Goal: Communication & Community: Answer question/provide support

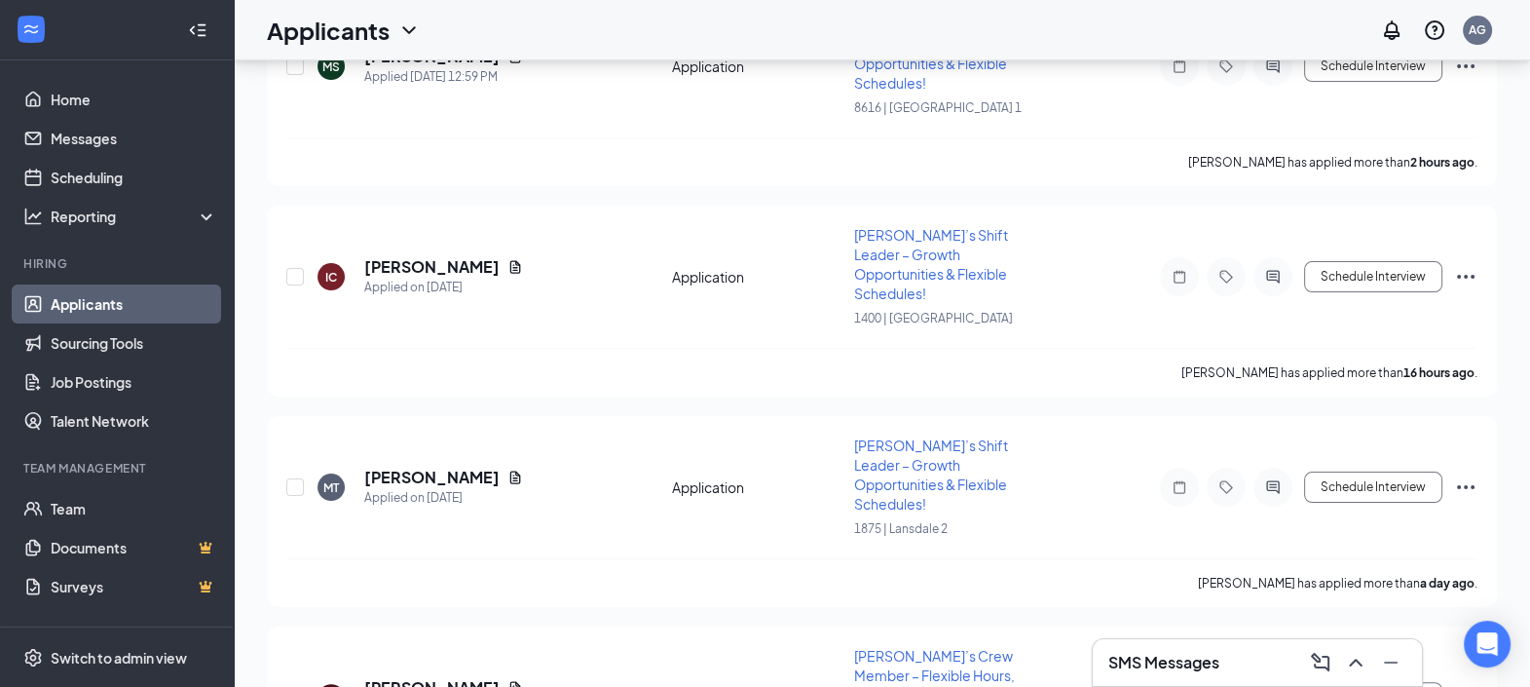
scroll to position [121, 0]
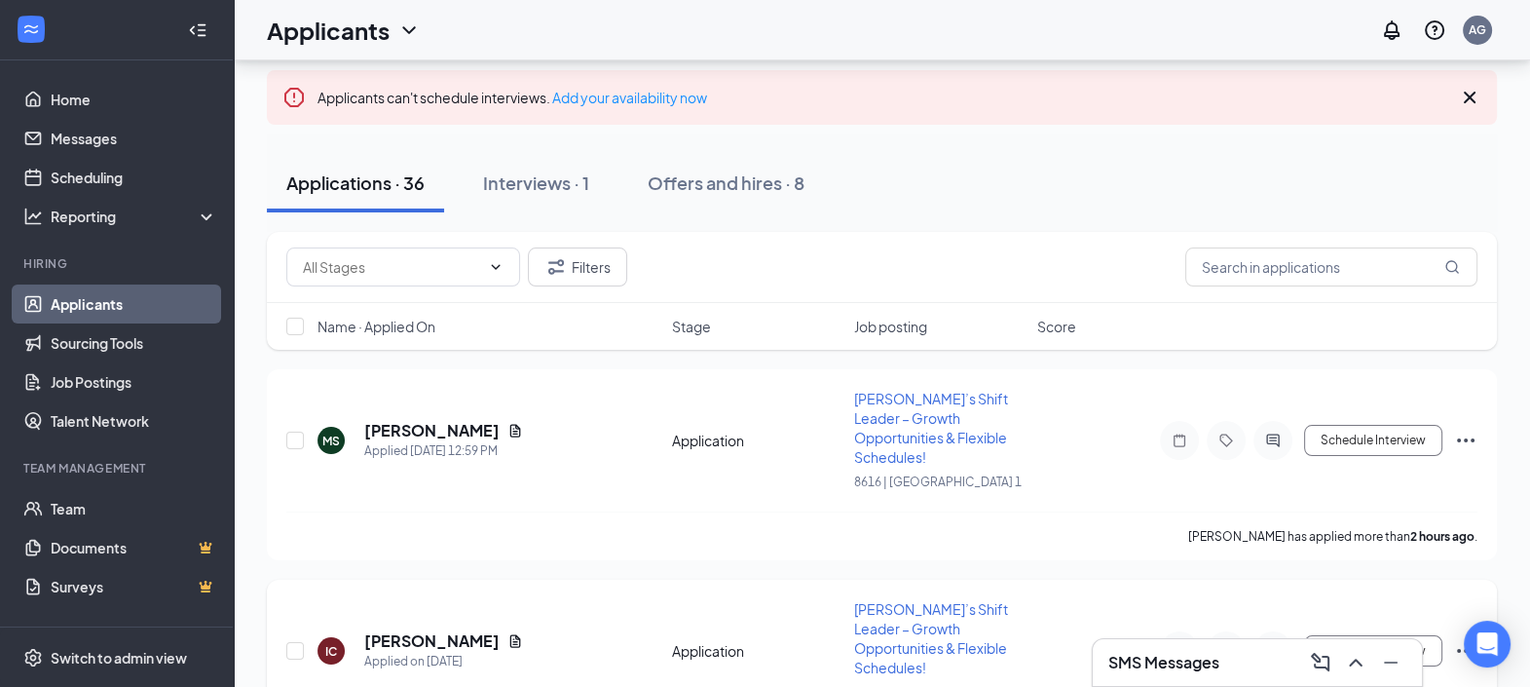
click at [990, 601] on span "[PERSON_NAME]’s Shift Leader – Growth Opportunities & Flexible Schedules!" at bounding box center [931, 638] width 154 height 76
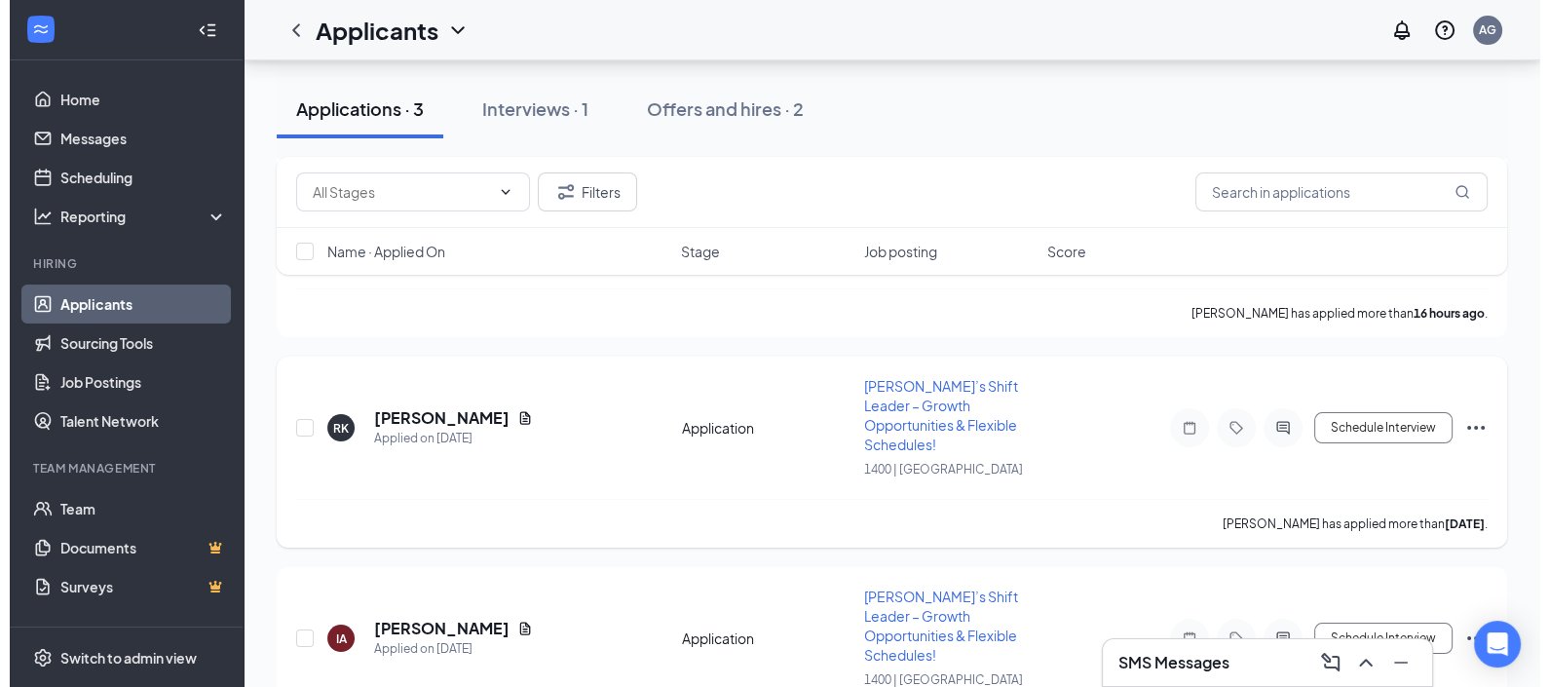
scroll to position [456, 0]
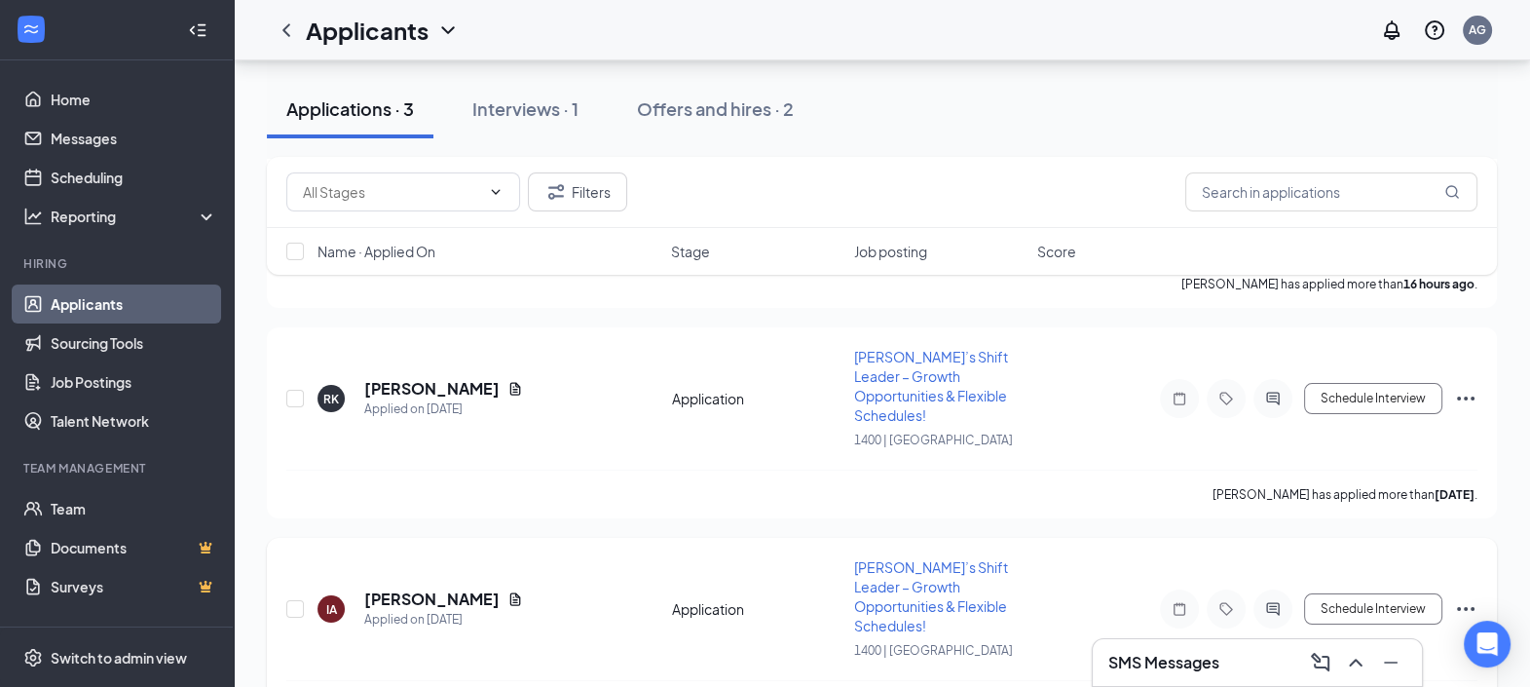
click at [1281, 601] on icon "ActiveChat" at bounding box center [1272, 609] width 23 height 16
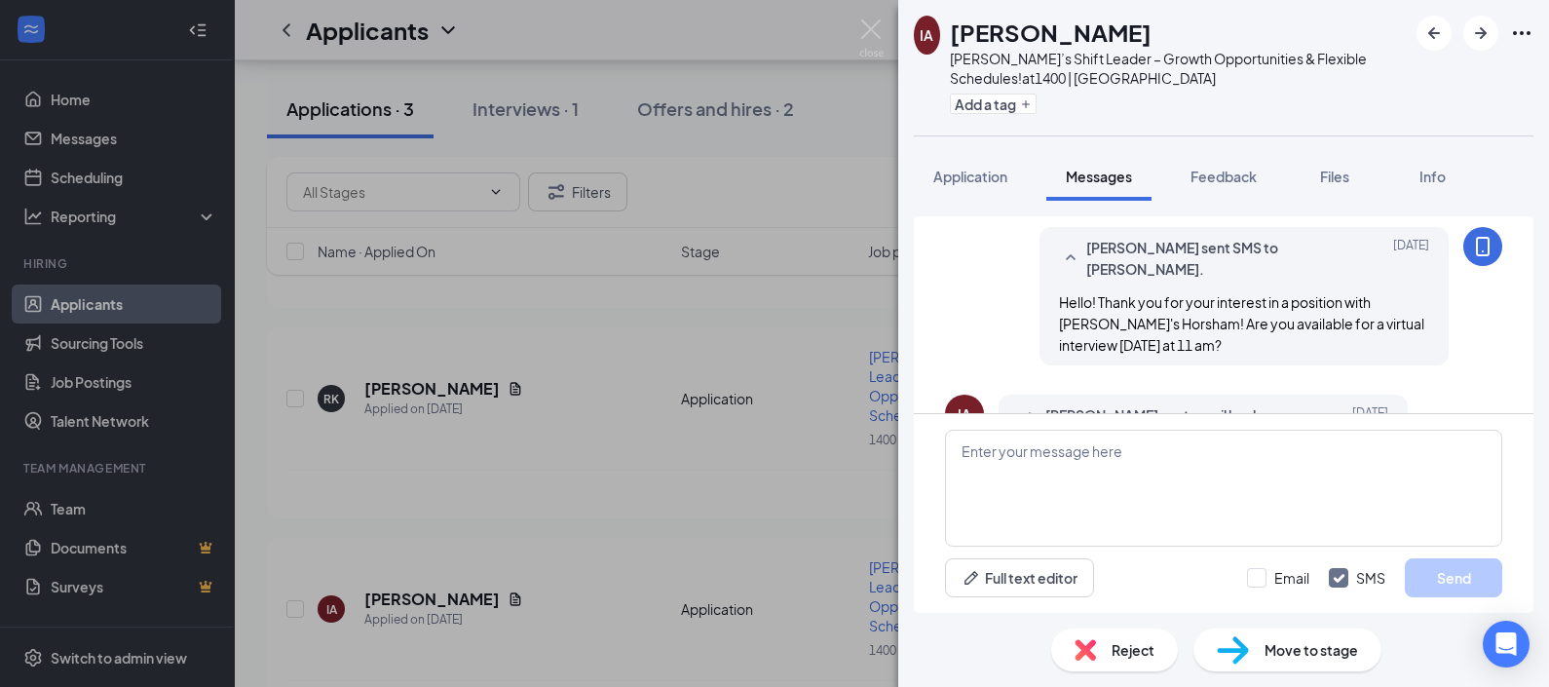
scroll to position [384, 0]
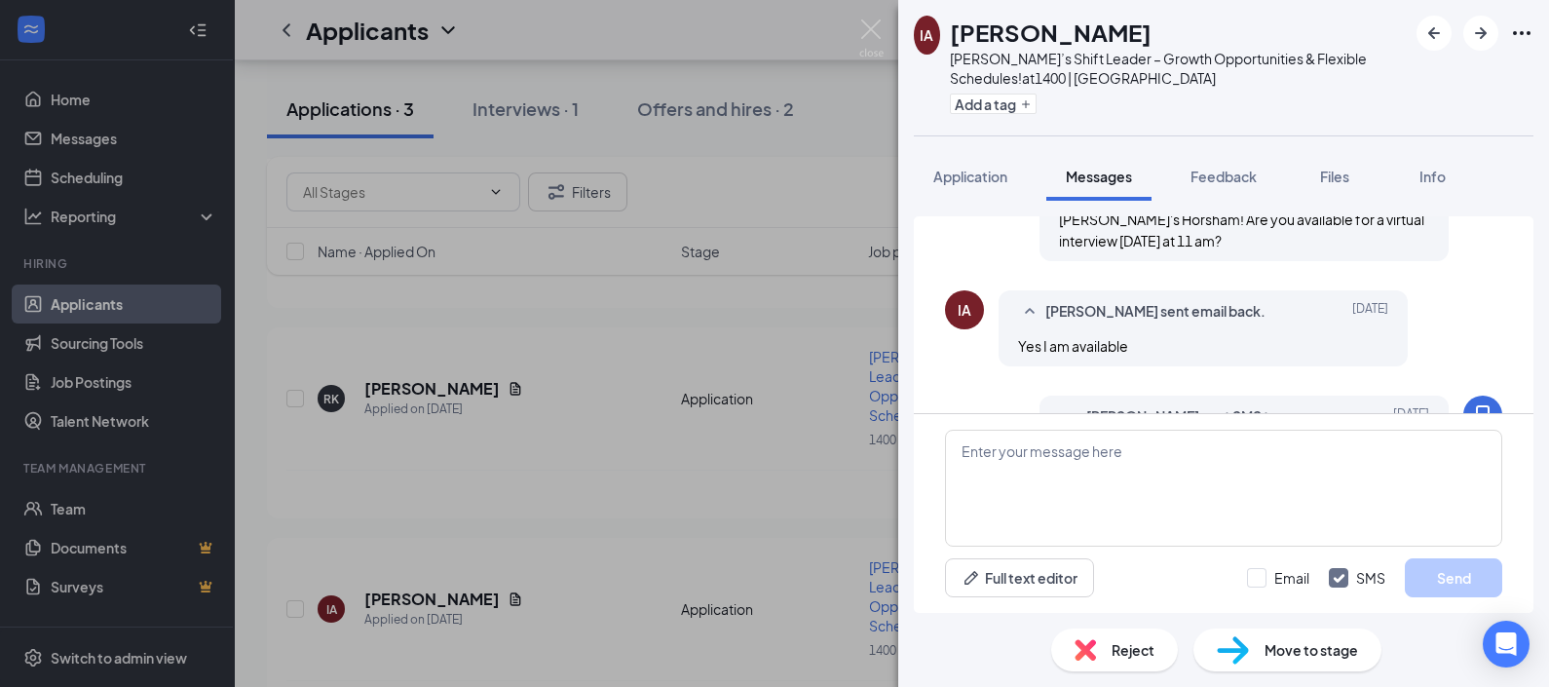
scroll to position [627, 0]
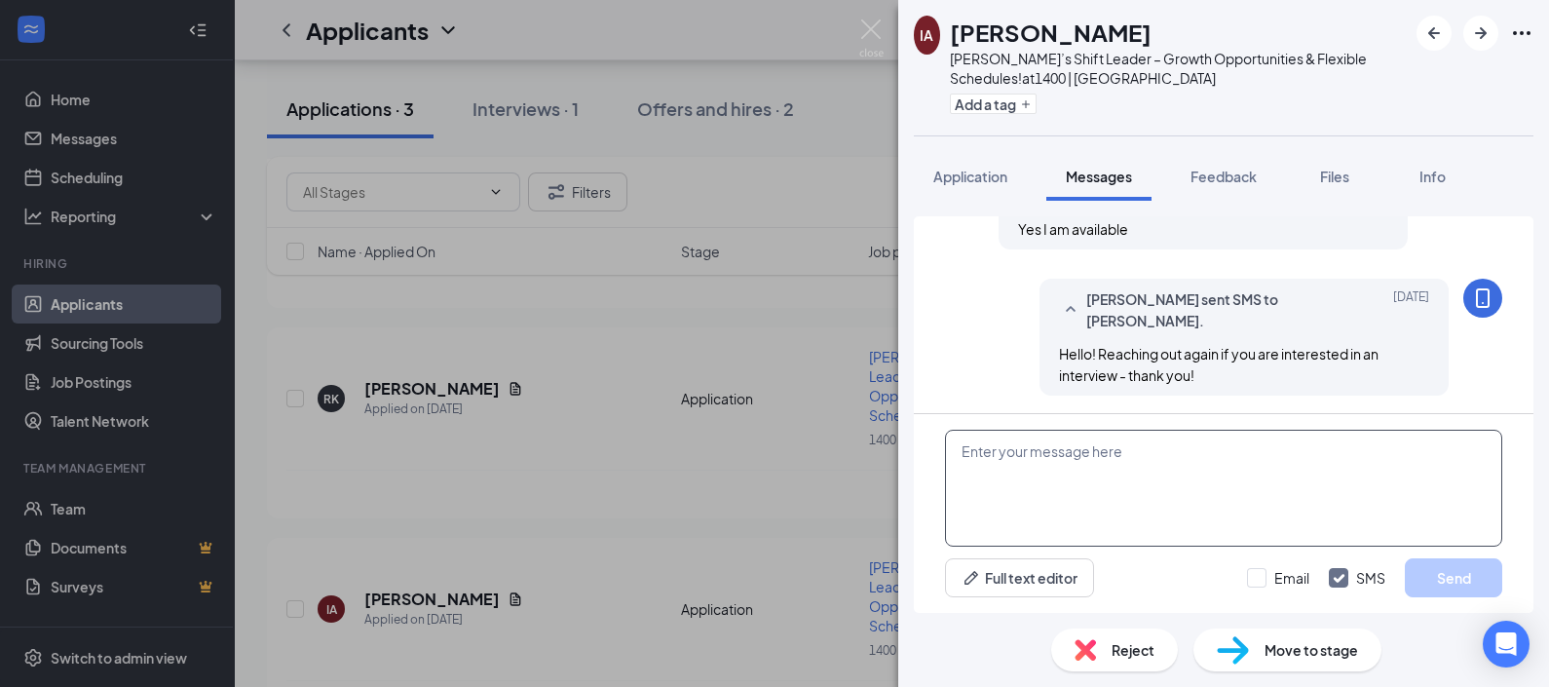
click at [1305, 455] on textarea at bounding box center [1223, 488] width 557 height 117
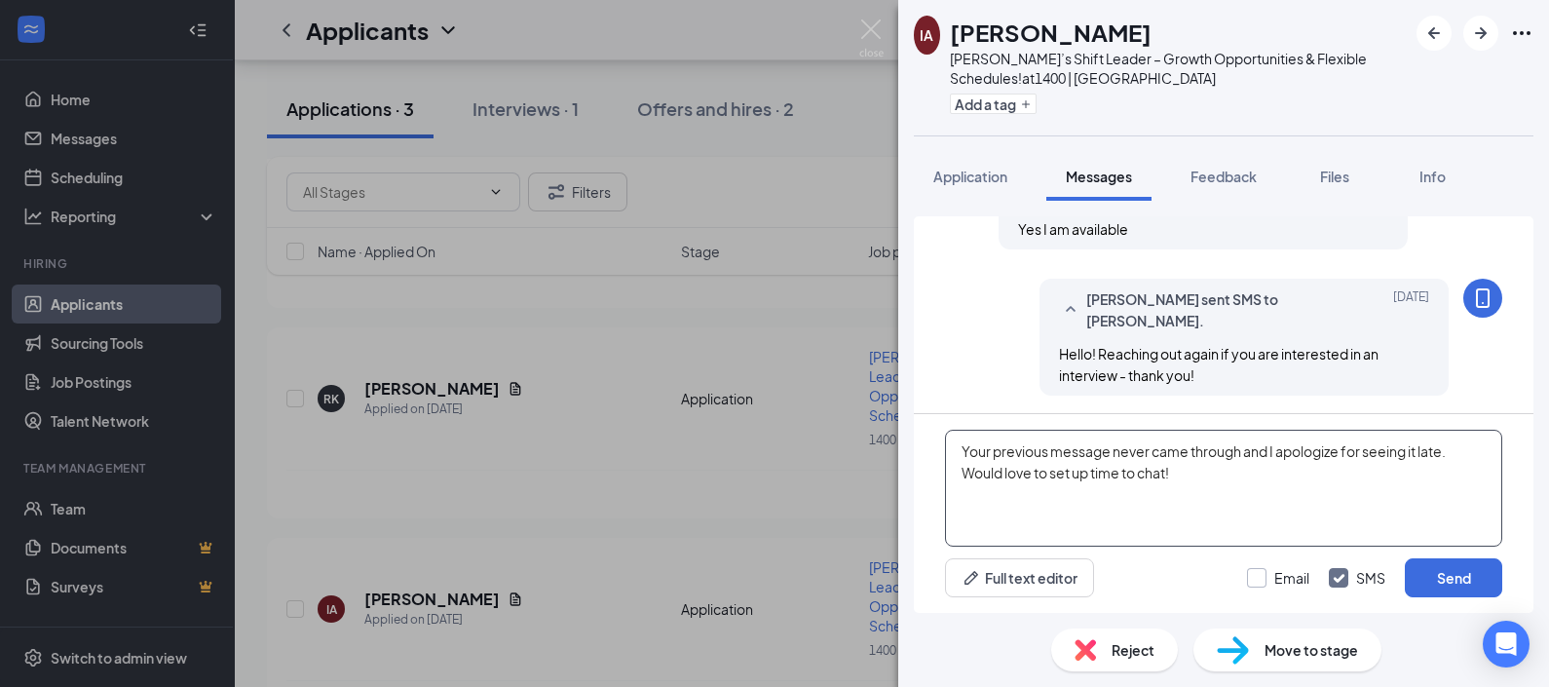
type textarea "Your previous message never came through and I apologize for seeing it late. Wo…"
click at [1277, 581] on input "Email" at bounding box center [1278, 577] width 62 height 19
checkbox input "true"
click at [1197, 574] on div "Full text editor Email SMS Send" at bounding box center [1223, 577] width 557 height 39
click at [1441, 576] on button "Send" at bounding box center [1453, 577] width 97 height 39
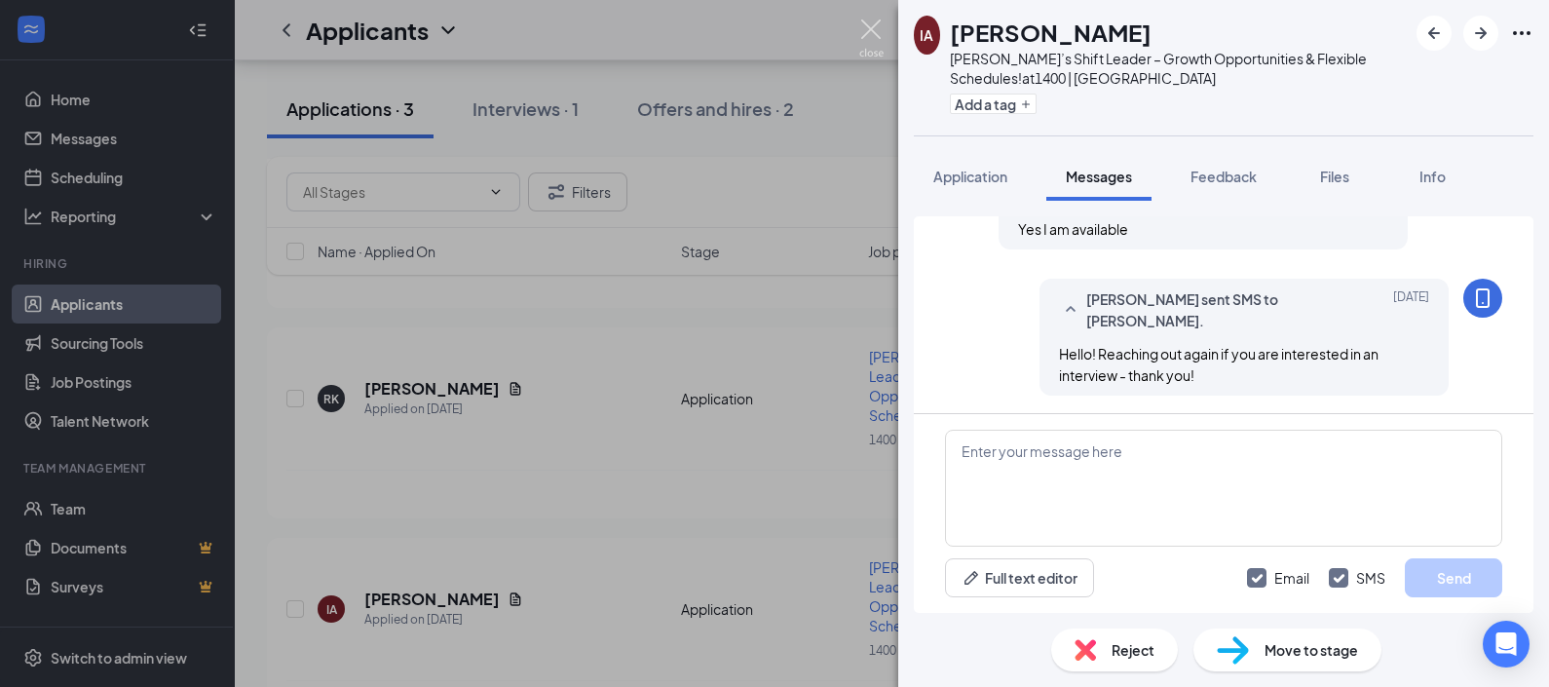
click at [877, 28] on img at bounding box center [871, 38] width 24 height 38
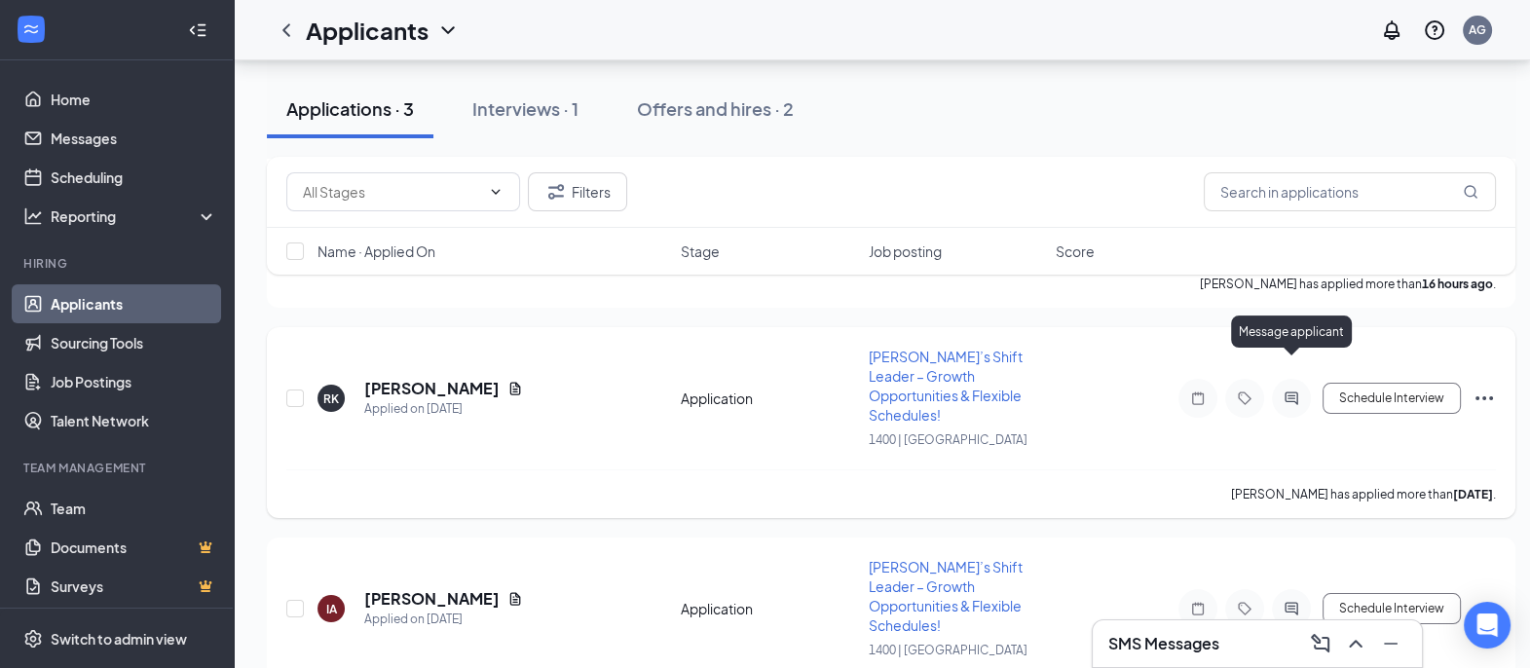
click at [1295, 352] on div "Message applicant" at bounding box center [1291, 336] width 121 height 40
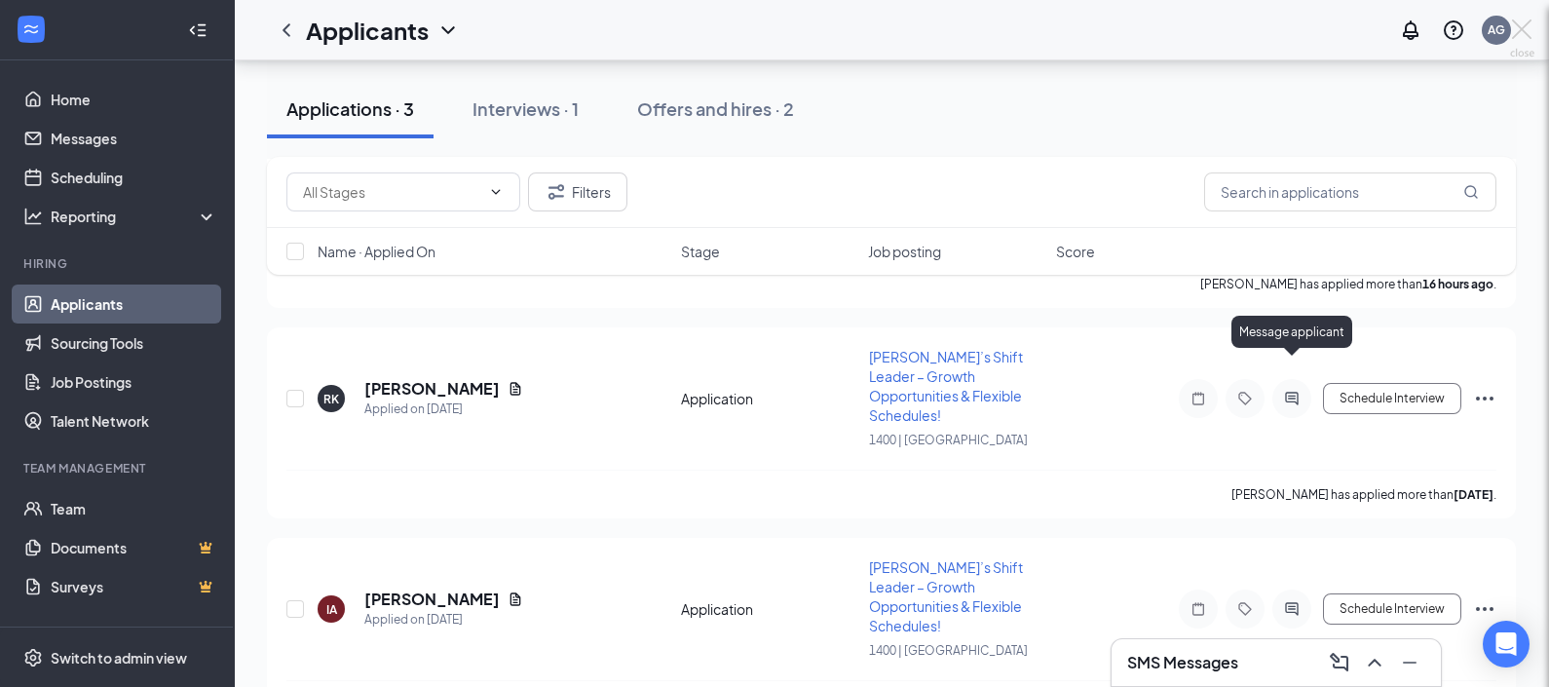
click at [1300, 370] on div at bounding box center [774, 343] width 1549 height 687
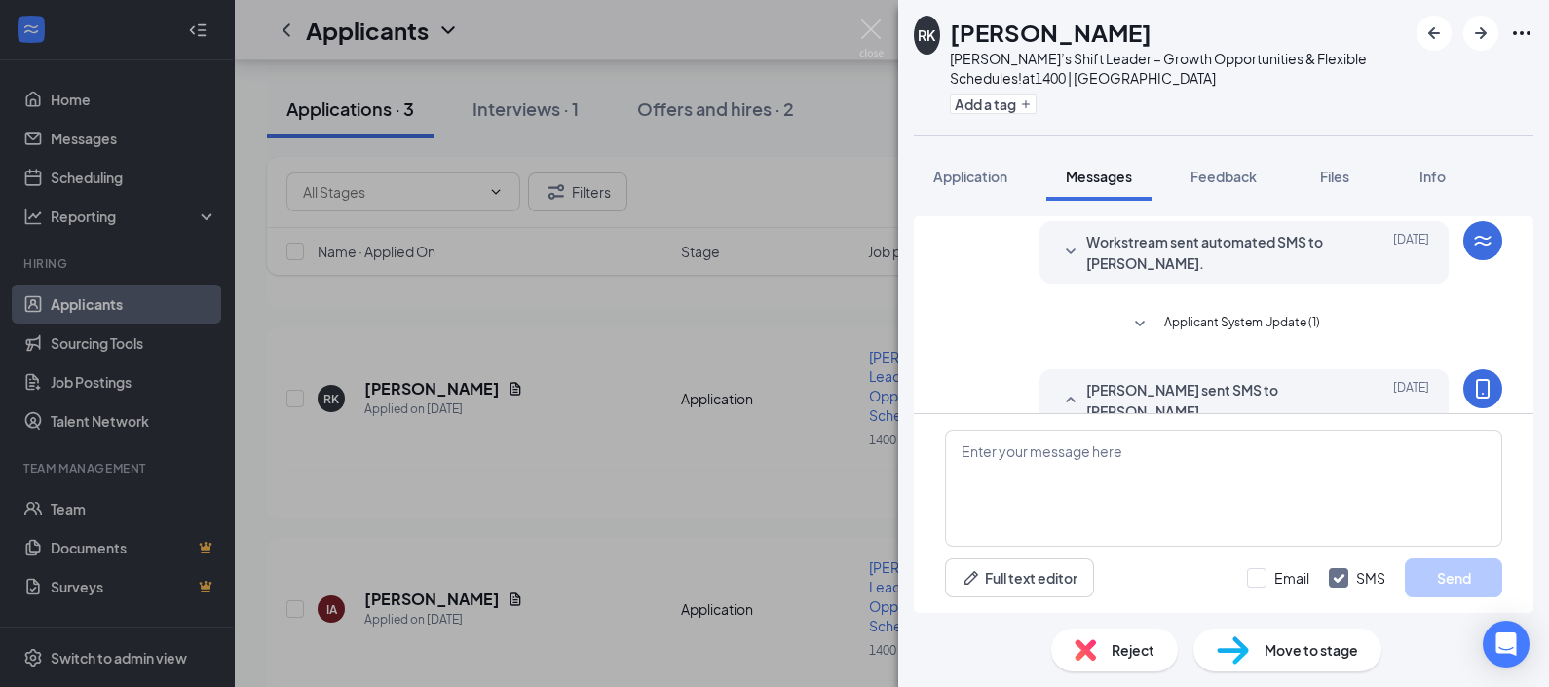
scroll to position [251, 0]
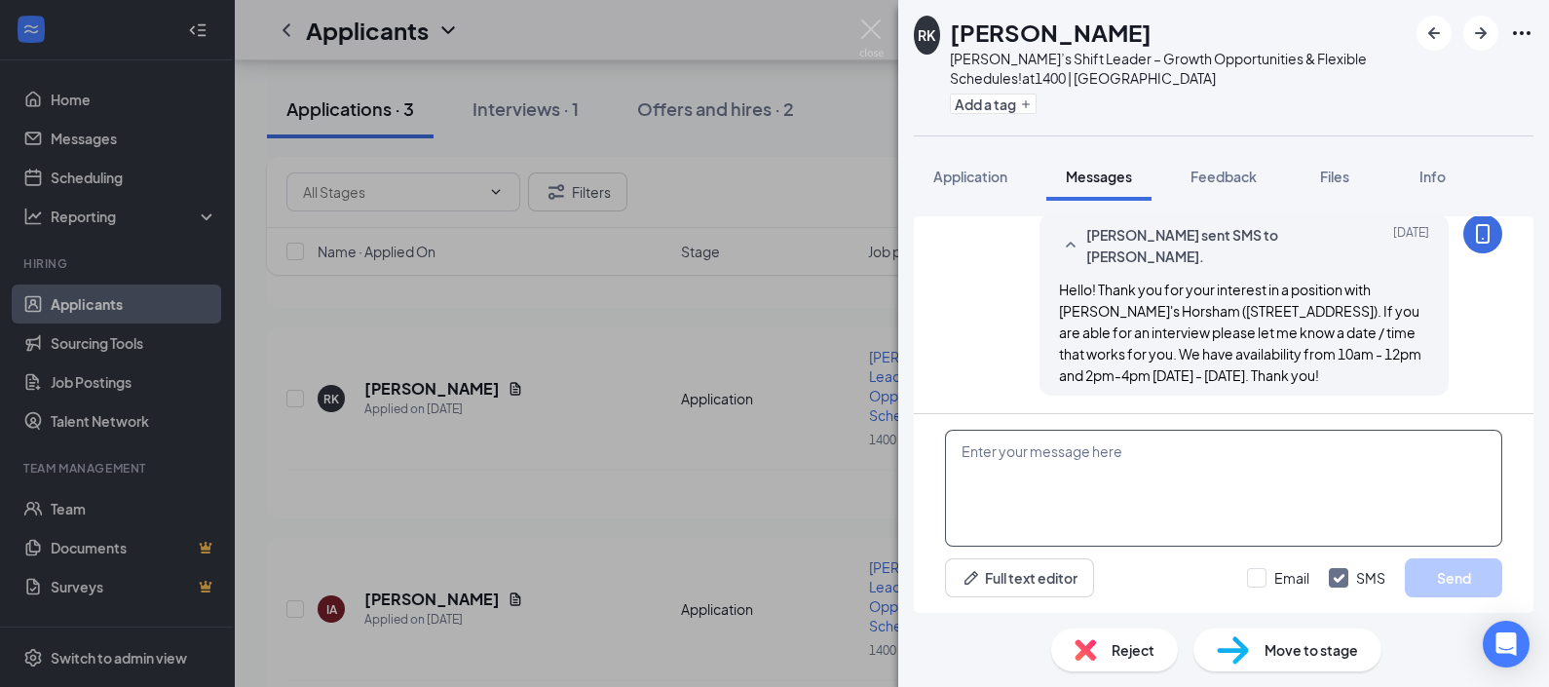
click at [1305, 469] on textarea at bounding box center [1223, 488] width 557 height 117
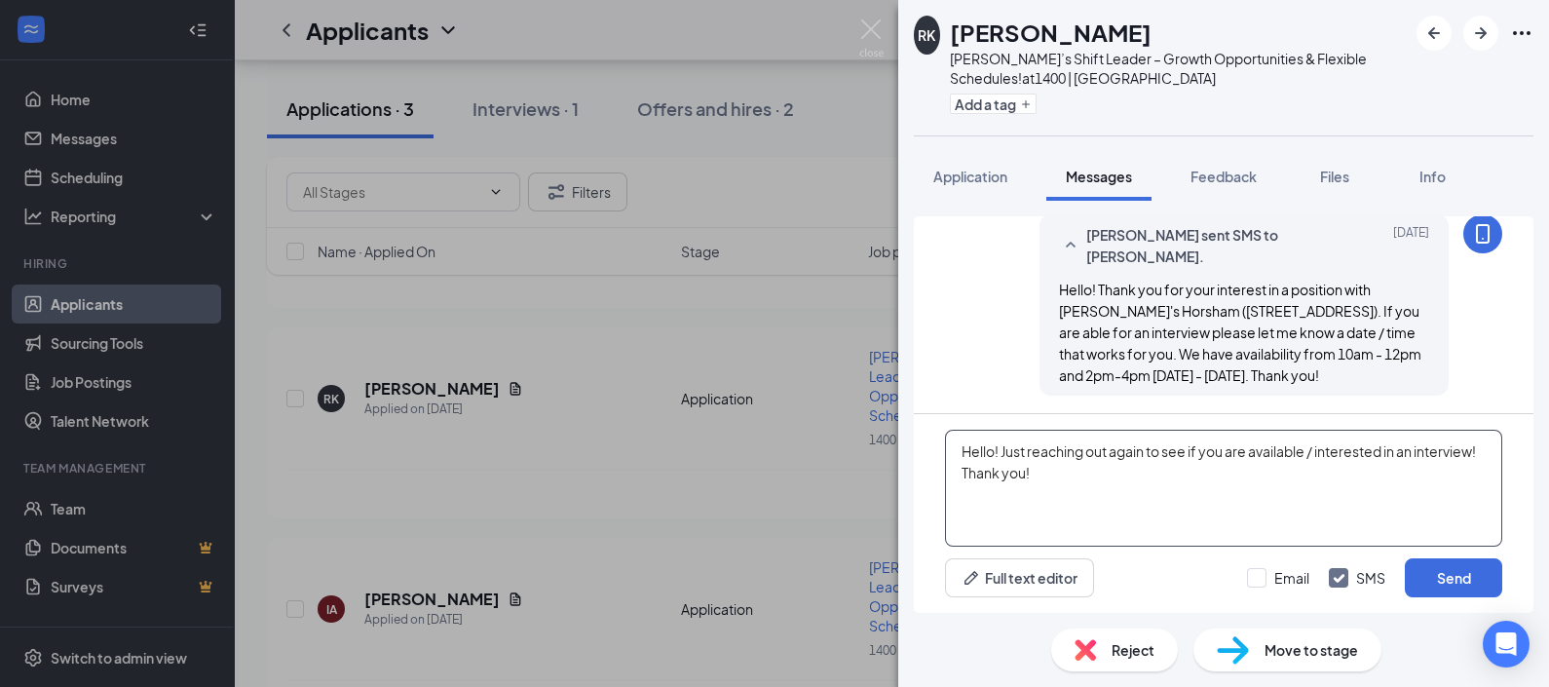
click at [1305, 469] on textarea "Hello! Just reaching out again to see if you are available / interested in an i…" at bounding box center [1223, 488] width 557 height 117
type textarea "Hello! Just reaching out again to see if you are available / interested in an i…"
click at [1307, 567] on div "Email SMS Send" at bounding box center [1374, 577] width 255 height 39
click at [1302, 570] on input "Email" at bounding box center [1278, 577] width 62 height 19
checkbox input "true"
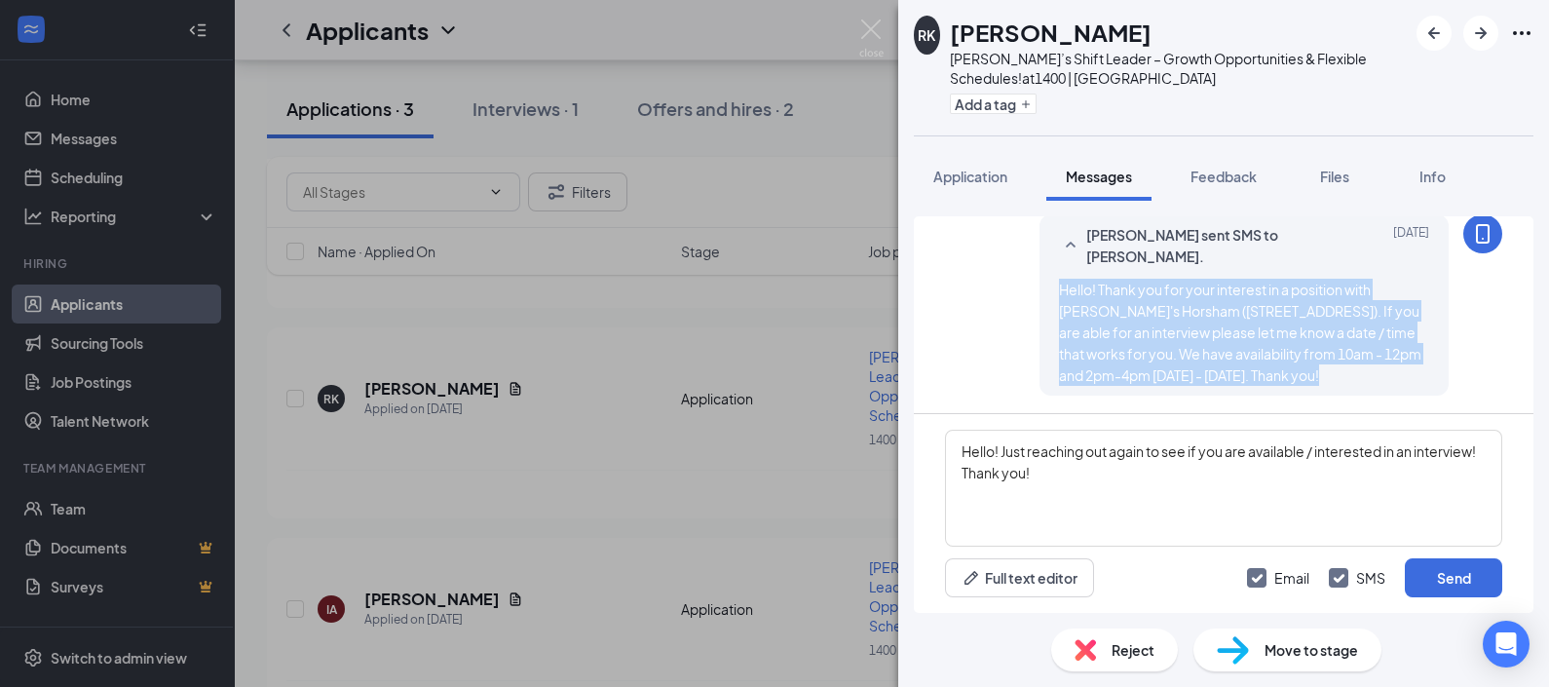
drag, startPoint x: 1332, startPoint y: 370, endPoint x: 1036, endPoint y: 274, distance: 310.5
click at [1039, 274] on div "[PERSON_NAME] sent SMS to [PERSON_NAME]. [DATE] Hello! Thank you for your inter…" at bounding box center [1243, 304] width 409 height 181
copy span "Hello! Thank you for your interest in a position with [PERSON_NAME]'s Horsham (…"
click at [1495, 565] on button "Send" at bounding box center [1453, 577] width 97 height 39
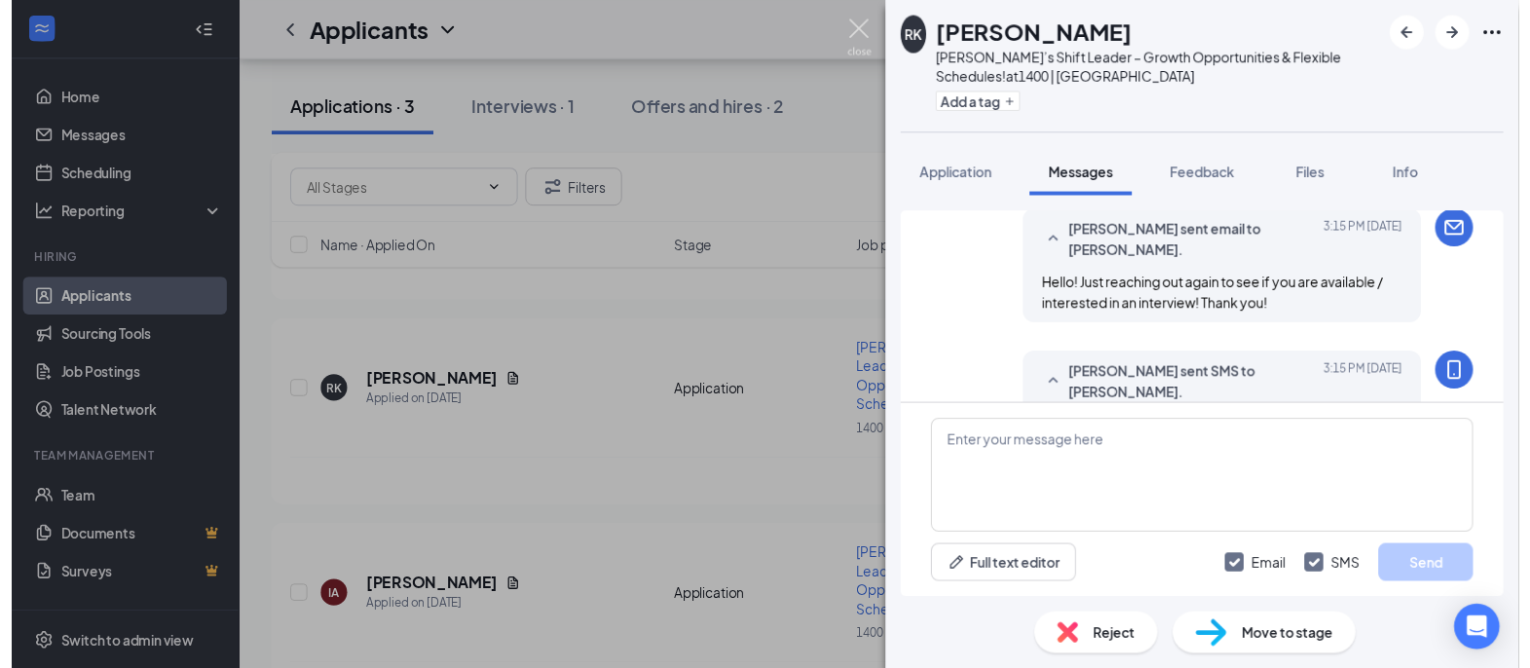
scroll to position [544, 0]
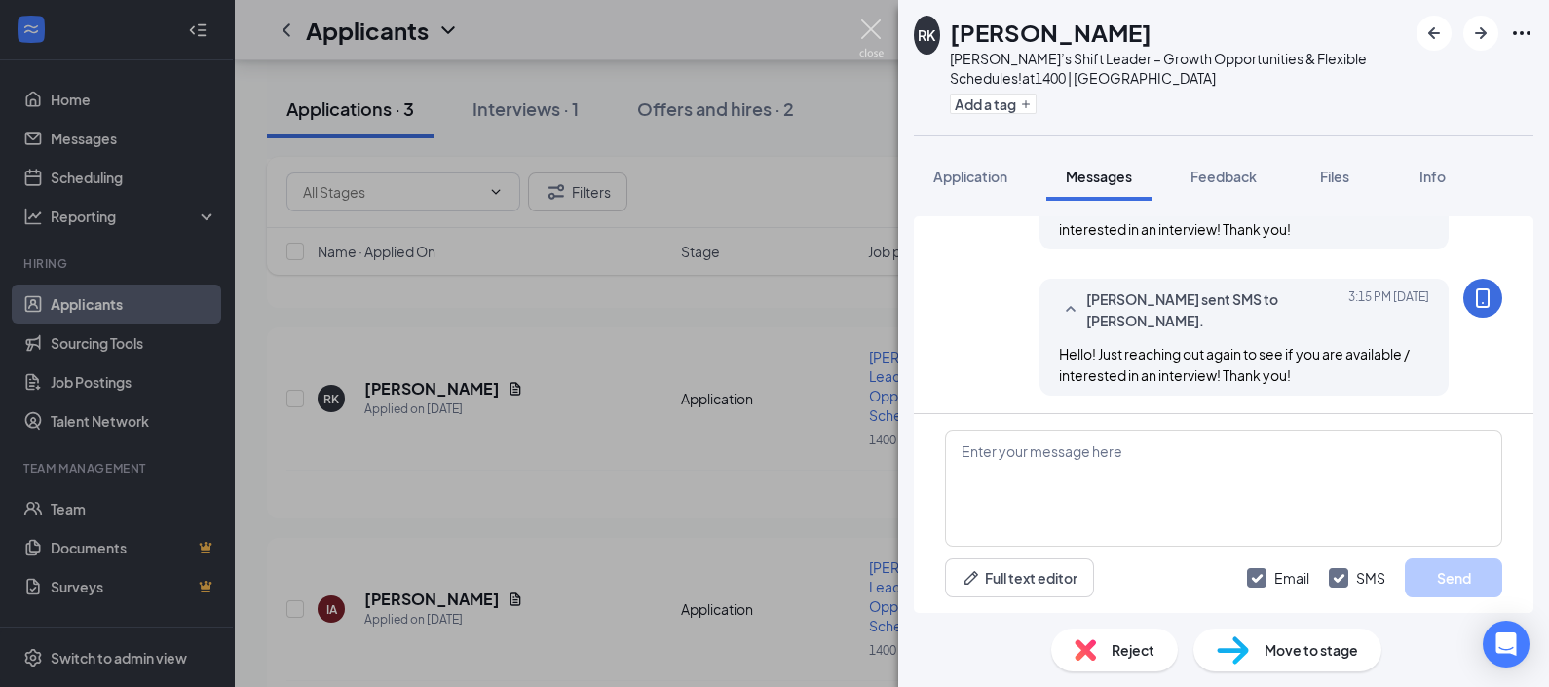
click at [878, 29] on img at bounding box center [871, 38] width 24 height 38
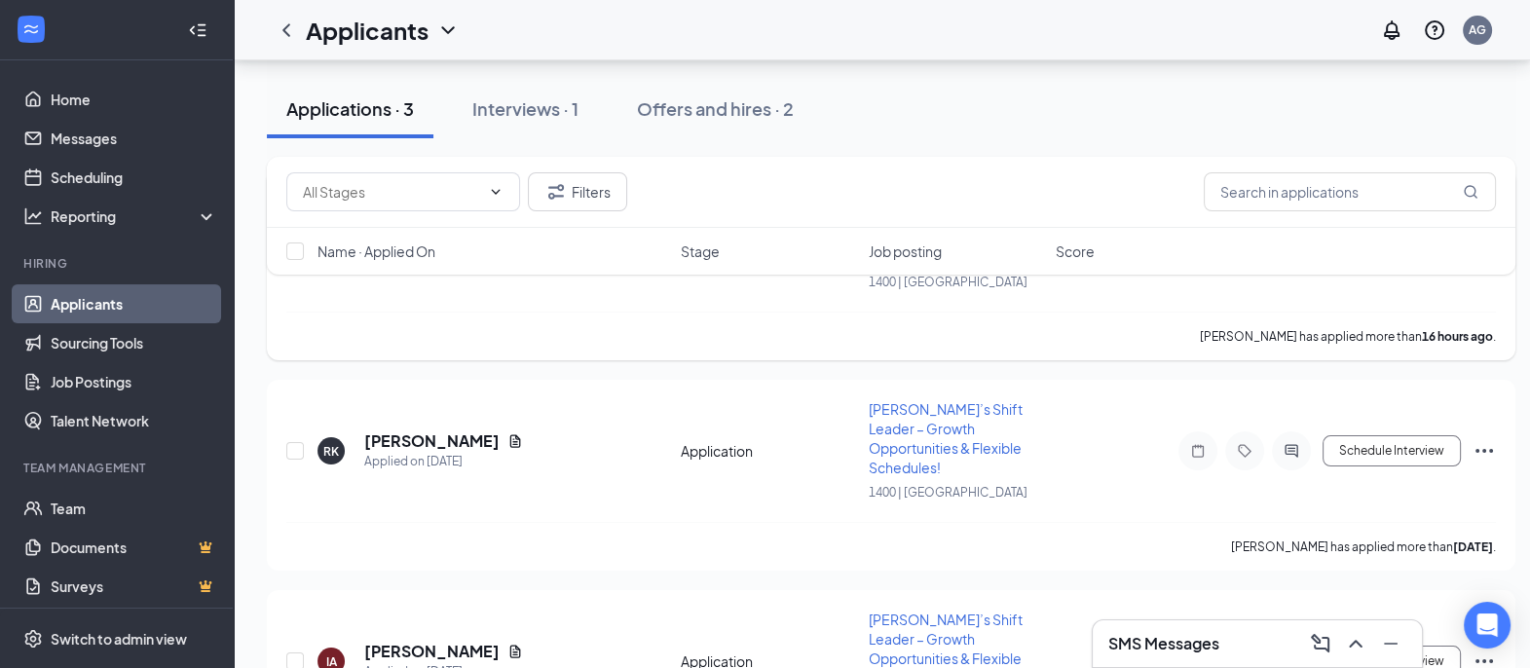
scroll to position [334, 0]
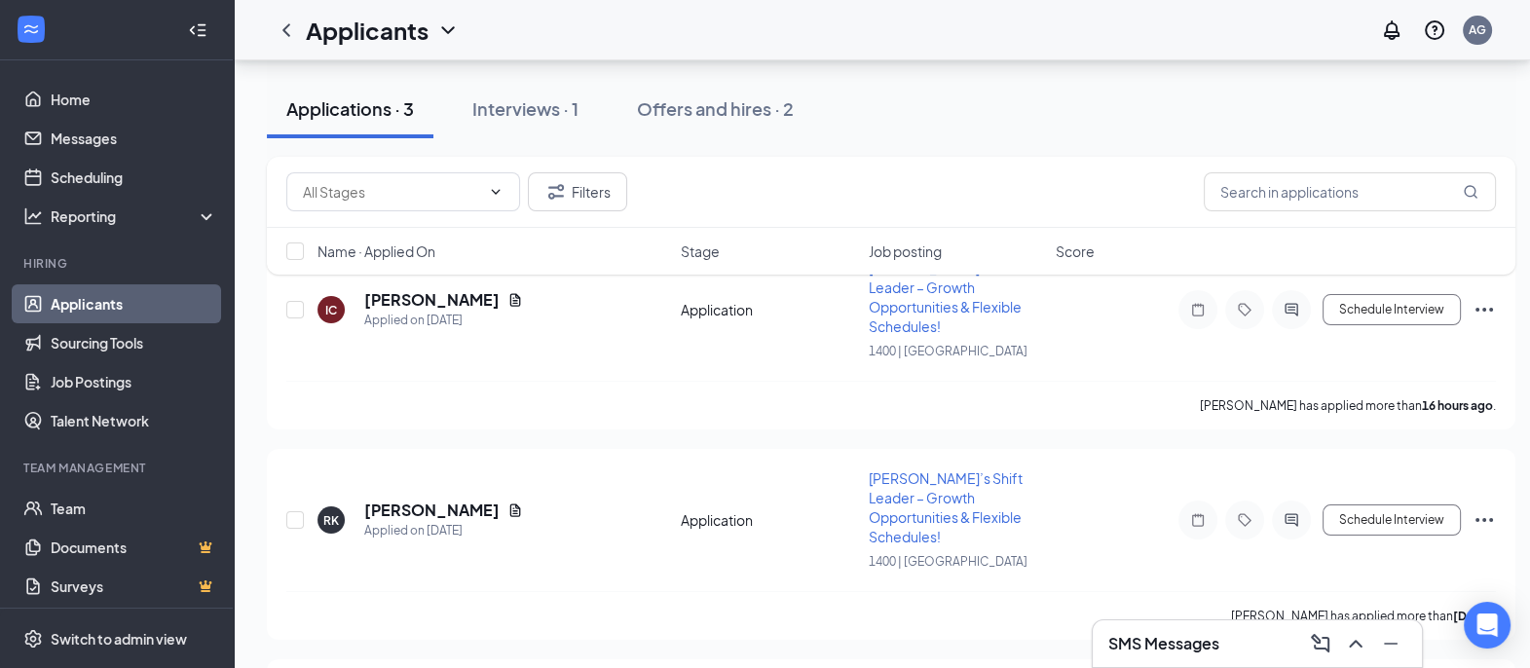
click at [462, 286] on div "Filters Name · Applied On Stage Job posting Score" at bounding box center [891, 225] width 1249 height 137
click at [458, 282] on div "Filters Name · Applied On Stage Job posting Score" at bounding box center [891, 225] width 1249 height 137
click at [451, 285] on div "Filters Name · Applied On Stage Job posting Score" at bounding box center [891, 225] width 1249 height 137
click at [460, 292] on div "Filters Name · Applied On Stage Job posting Score" at bounding box center [891, 225] width 1249 height 137
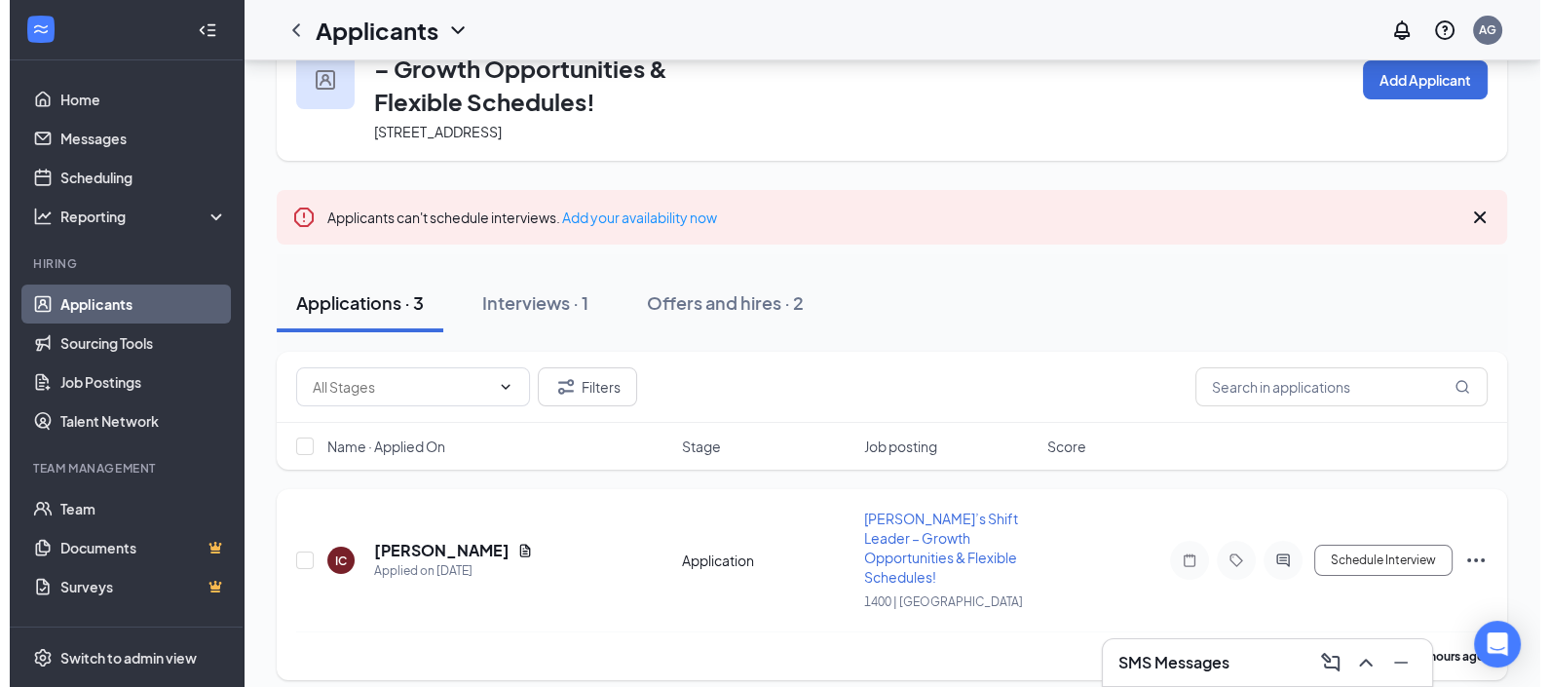
scroll to position [121, 0]
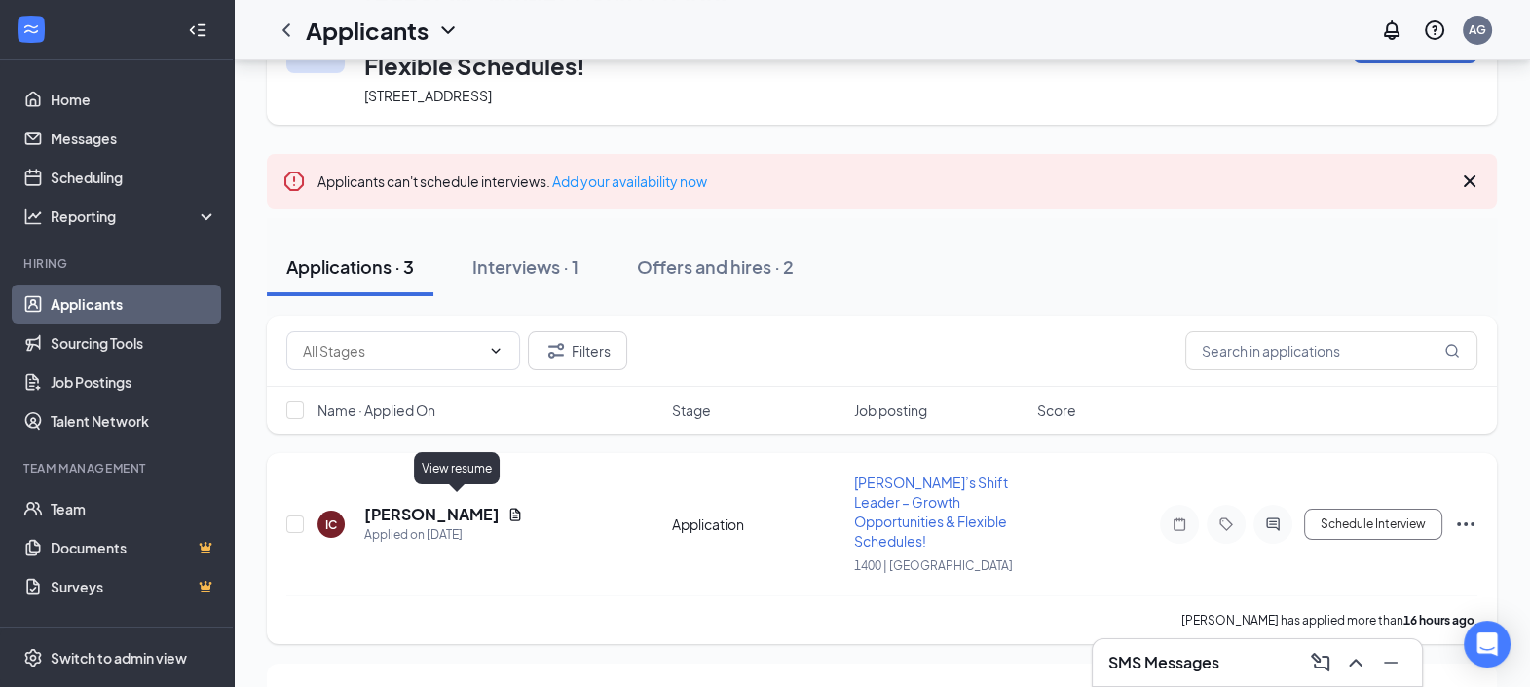
click at [510, 507] on icon "Document" at bounding box center [515, 513] width 11 height 13
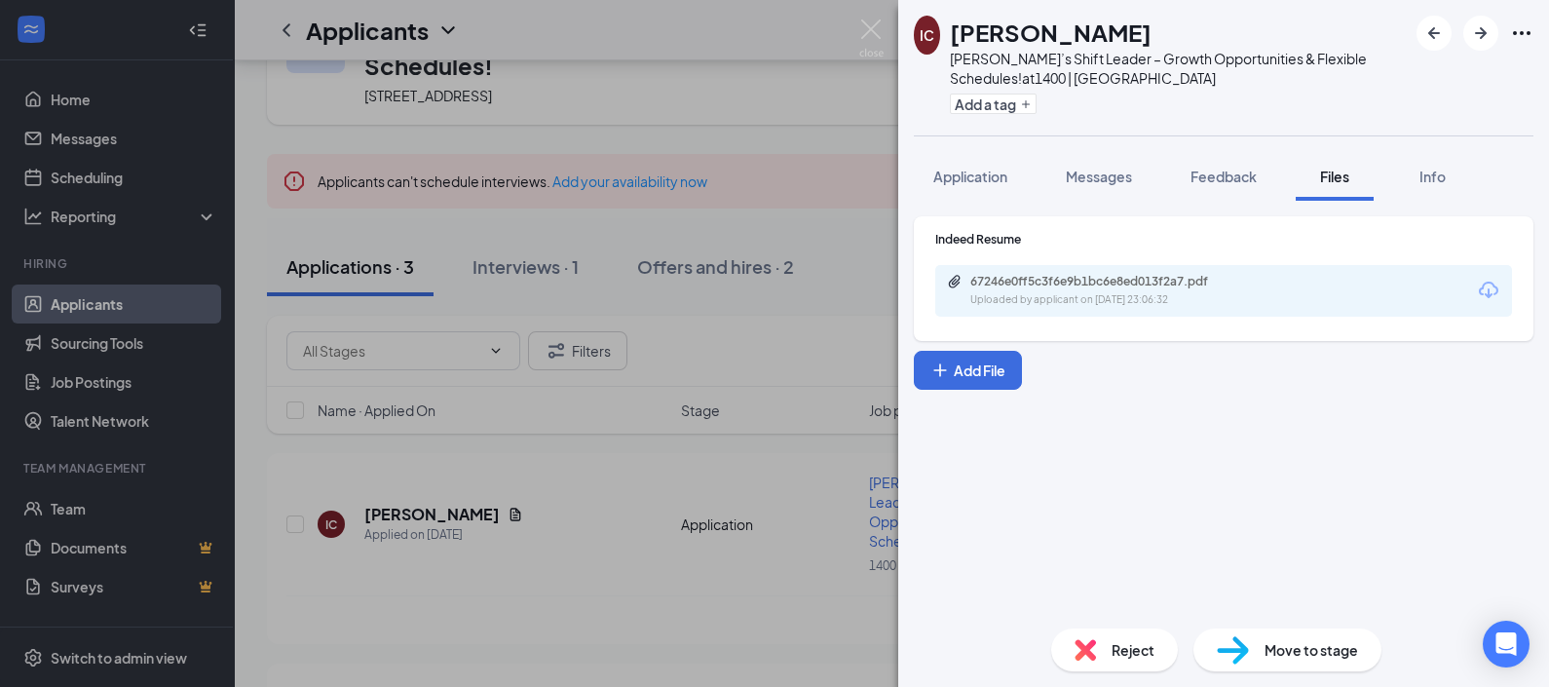
click at [1052, 267] on div "67246e0ff5c3f6e9b1bc6e8ed013f2a7.pdf Uploaded by applicant on [DATE] 23:06:32" at bounding box center [1223, 291] width 577 height 52
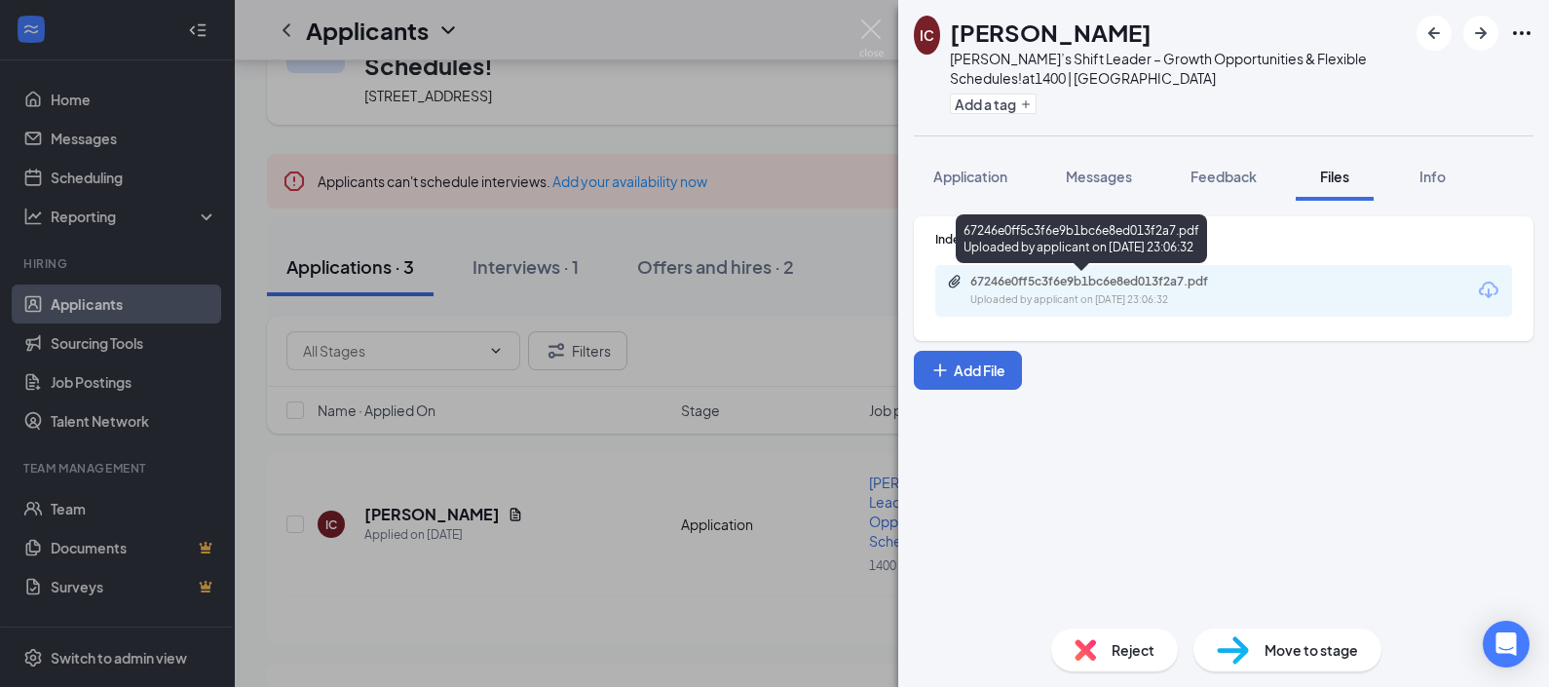
click at [1064, 277] on div "67246e0ff5c3f6e9b1bc6e8ed013f2a7.pdf" at bounding box center [1106, 282] width 273 height 16
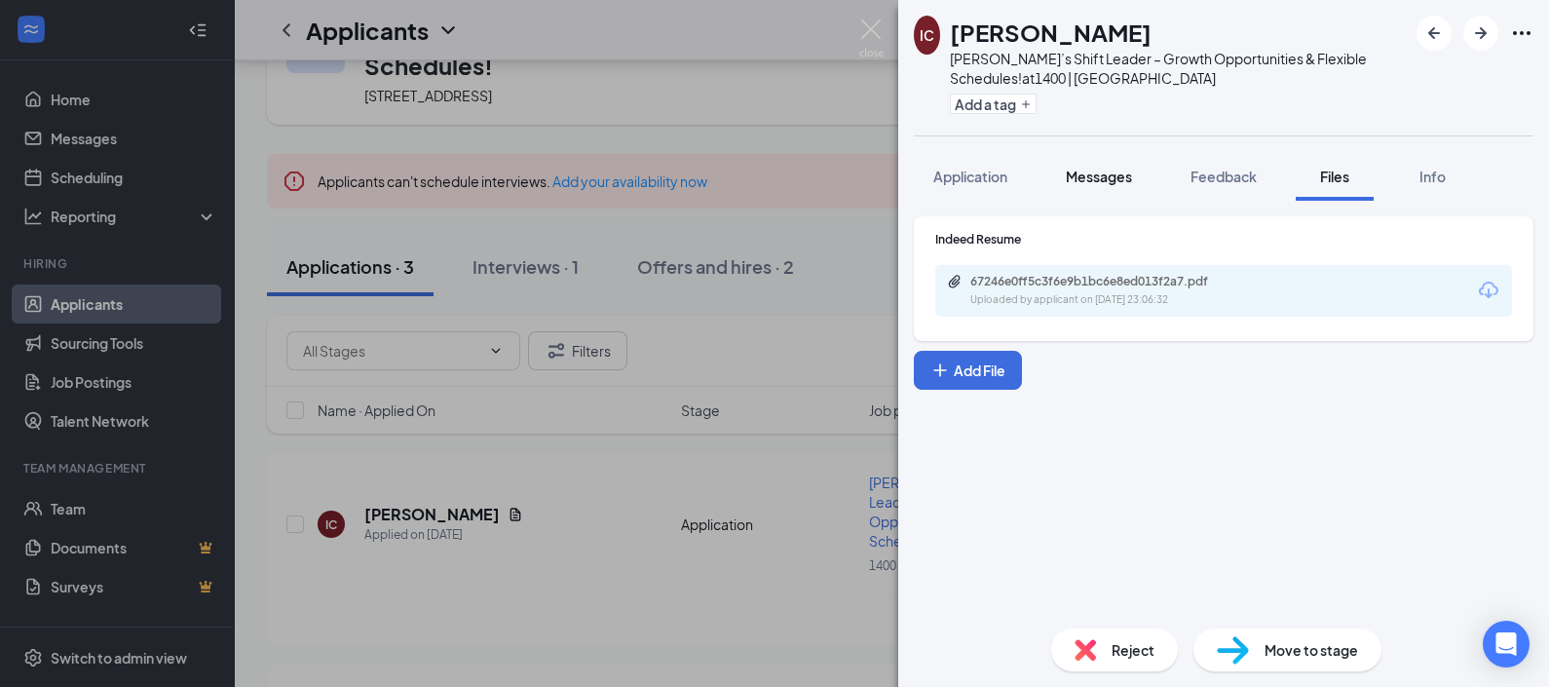
click at [1079, 188] on button "Messages" at bounding box center [1098, 176] width 105 height 49
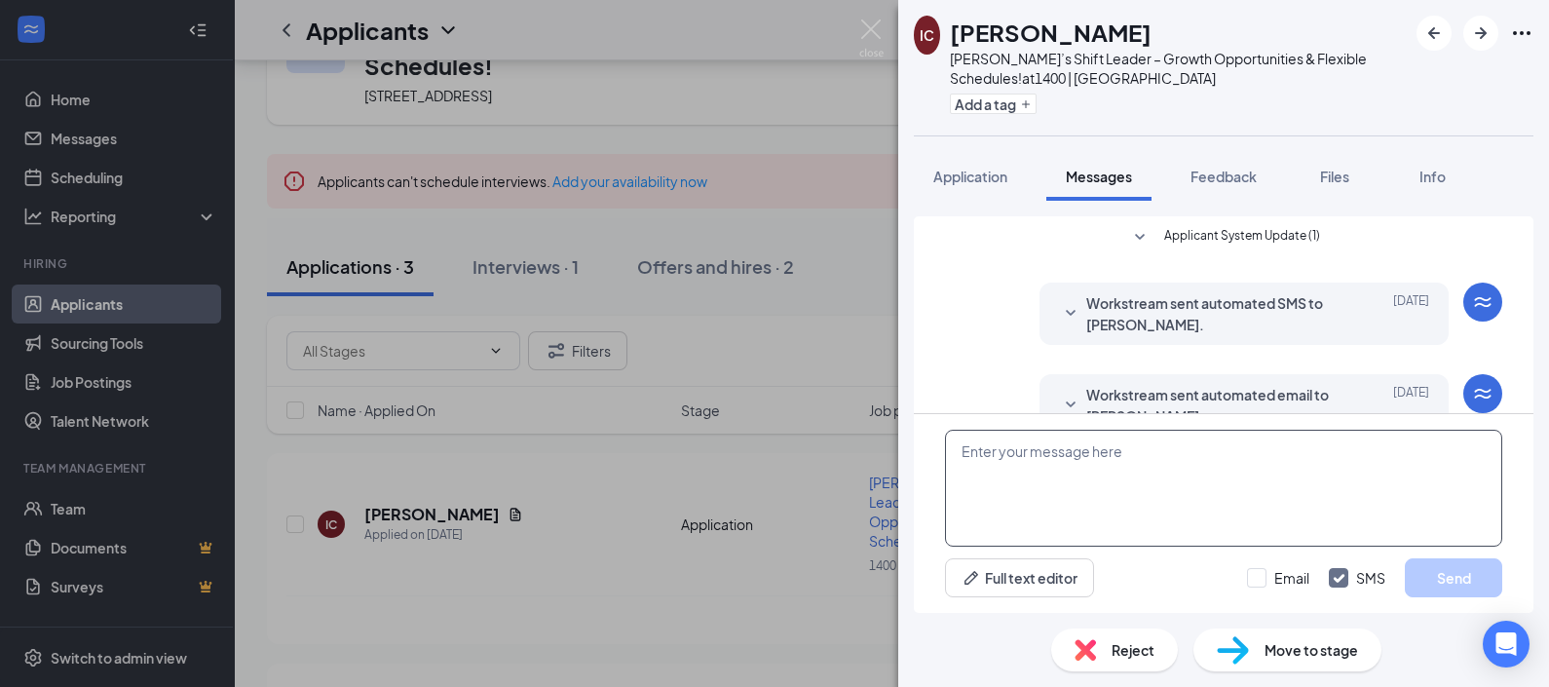
scroll to position [41, 0]
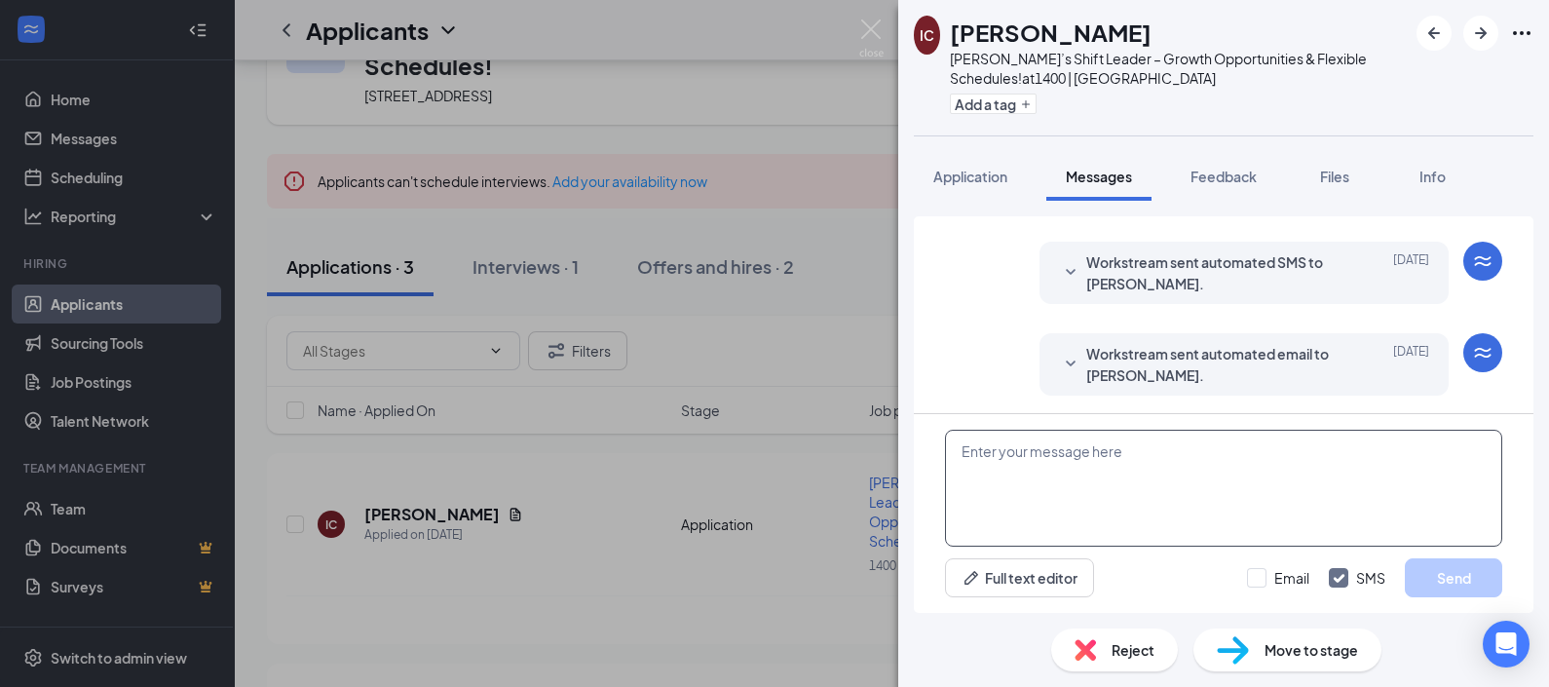
click at [1175, 469] on textarea at bounding box center [1223, 488] width 557 height 117
type textarea "H"
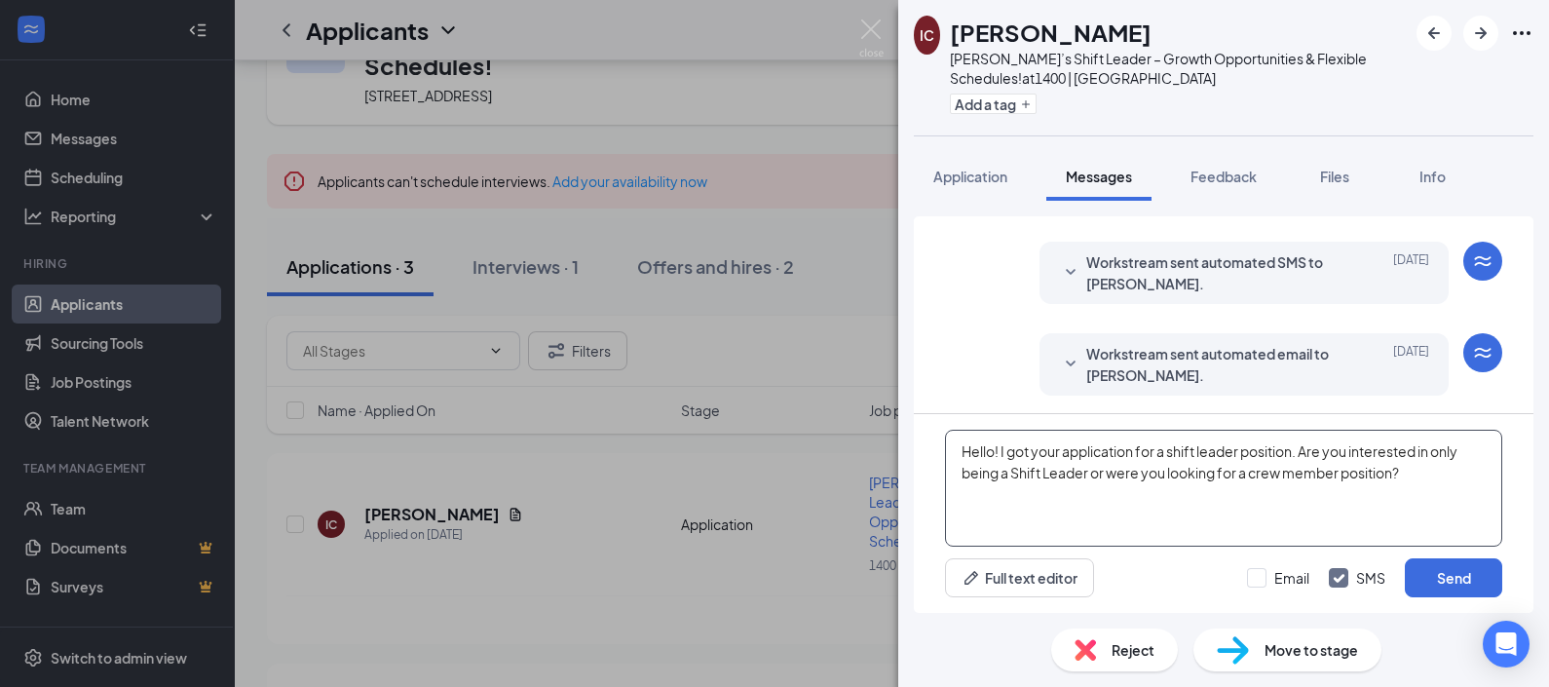
click at [1176, 459] on textarea "Hello! I got your application for a shift leader position. Are you interested i…" at bounding box center [1223, 488] width 557 height 117
type textarea "Hello! I got your application for a Shift Leader position. Are you interested i…"
click at [1294, 559] on div "Email SMS Send" at bounding box center [1374, 577] width 255 height 39
drag, startPoint x: 1296, startPoint y: 573, endPoint x: 1357, endPoint y: 575, distance: 60.4
click at [1296, 574] on input "Email" at bounding box center [1278, 577] width 62 height 19
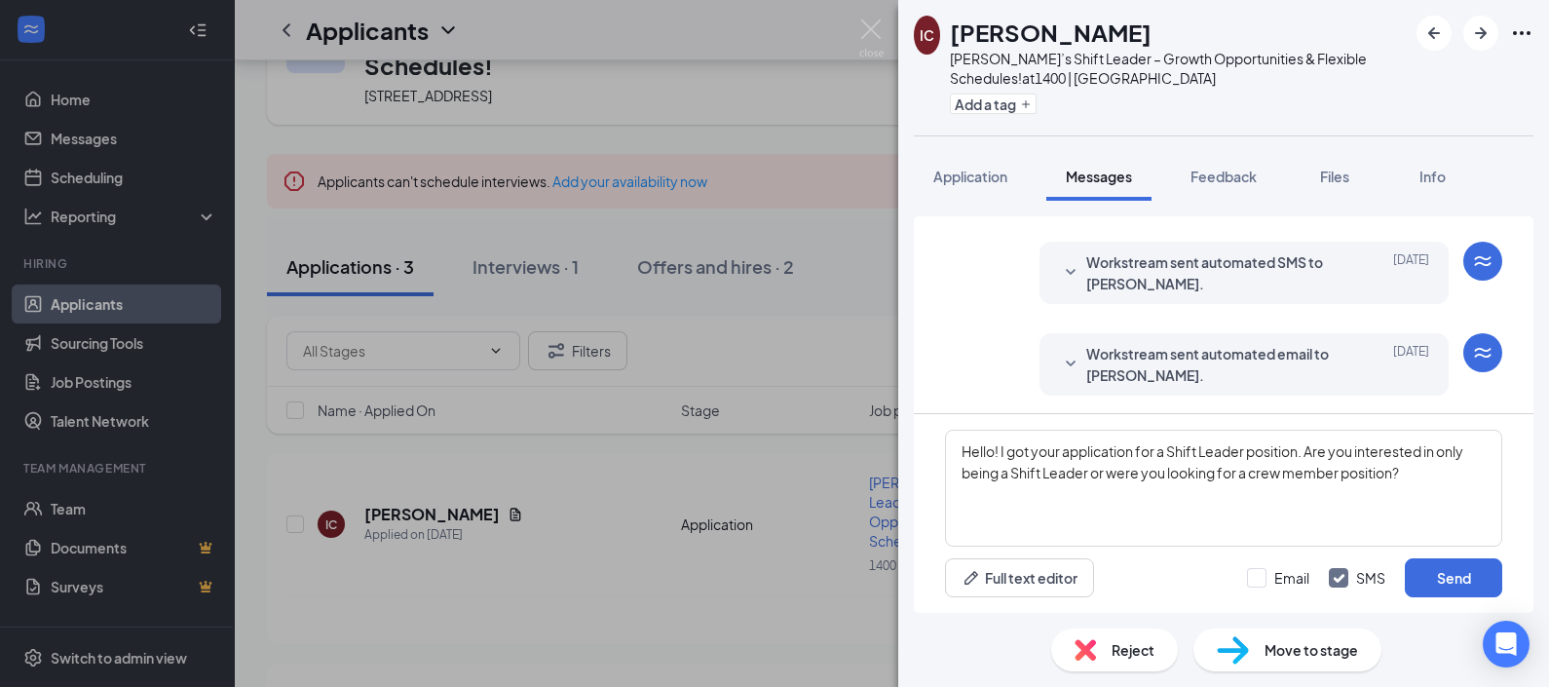
checkbox input "true"
click at [1473, 580] on button "Send" at bounding box center [1453, 577] width 97 height 39
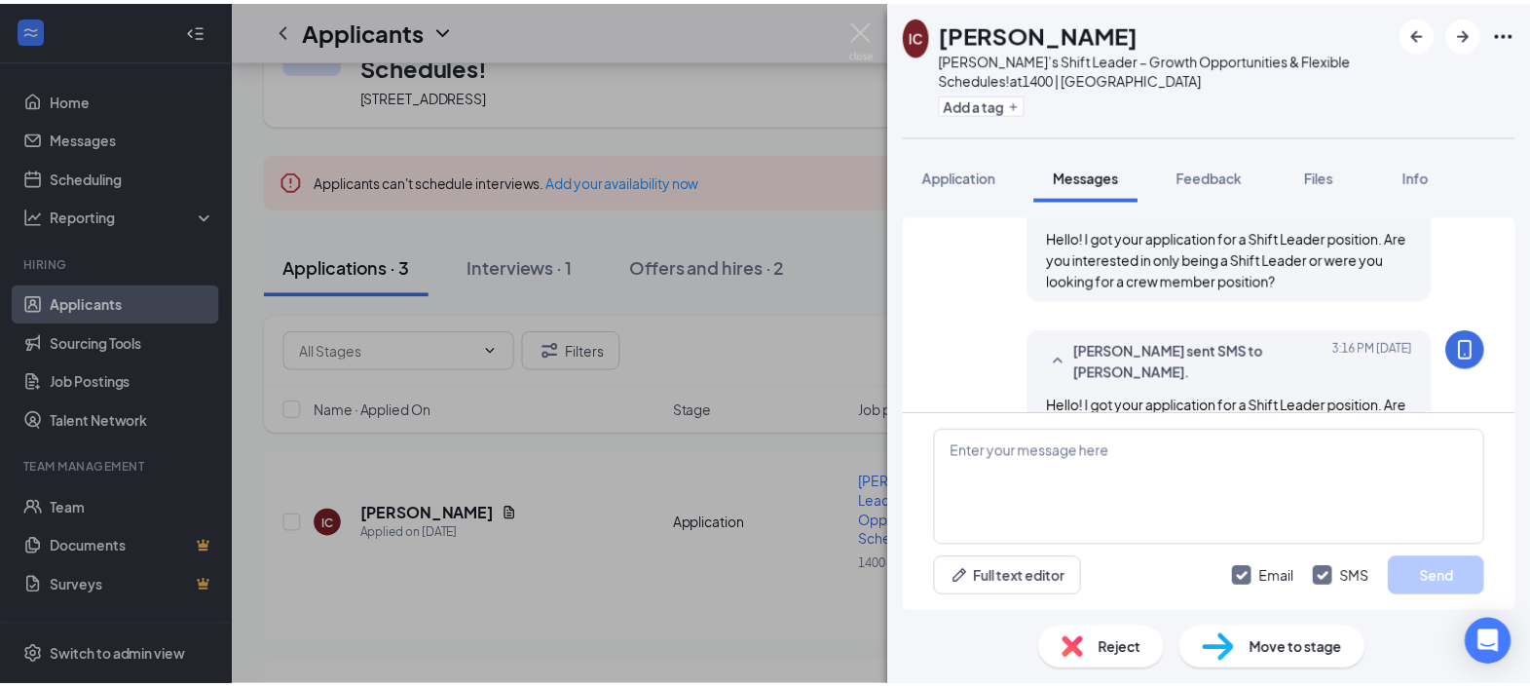
scroll to position [357, 0]
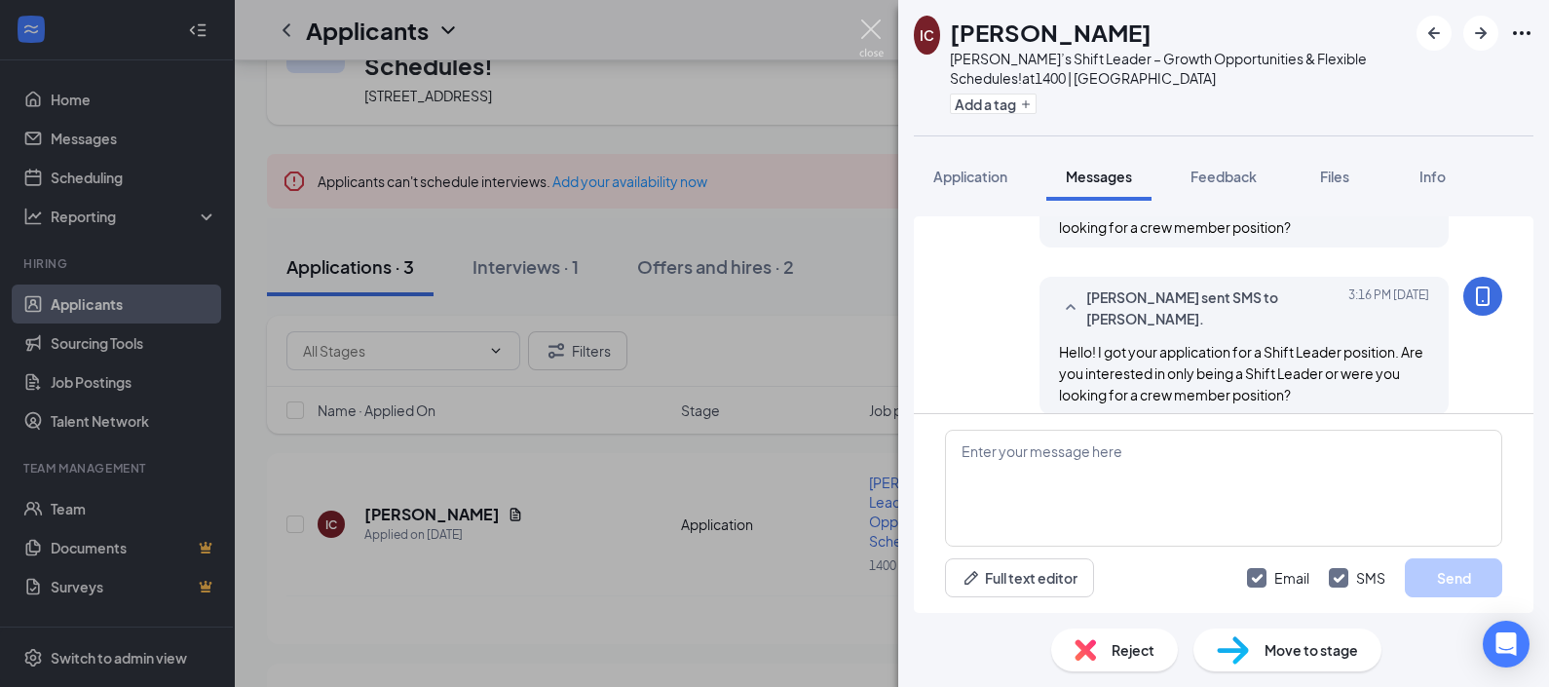
drag, startPoint x: 866, startPoint y: 20, endPoint x: 843, endPoint y: 110, distance: 92.6
click at [867, 20] on img at bounding box center [871, 38] width 24 height 38
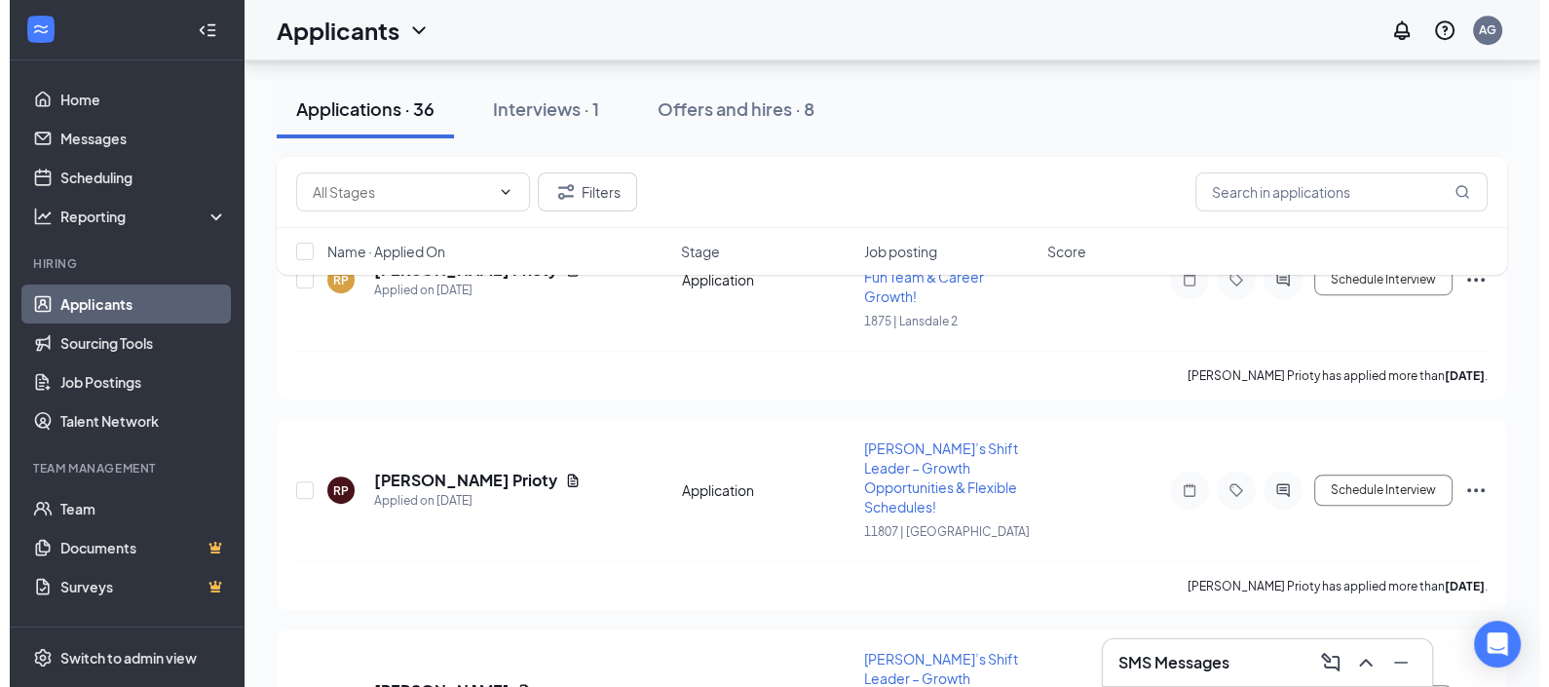
scroll to position [1582, 0]
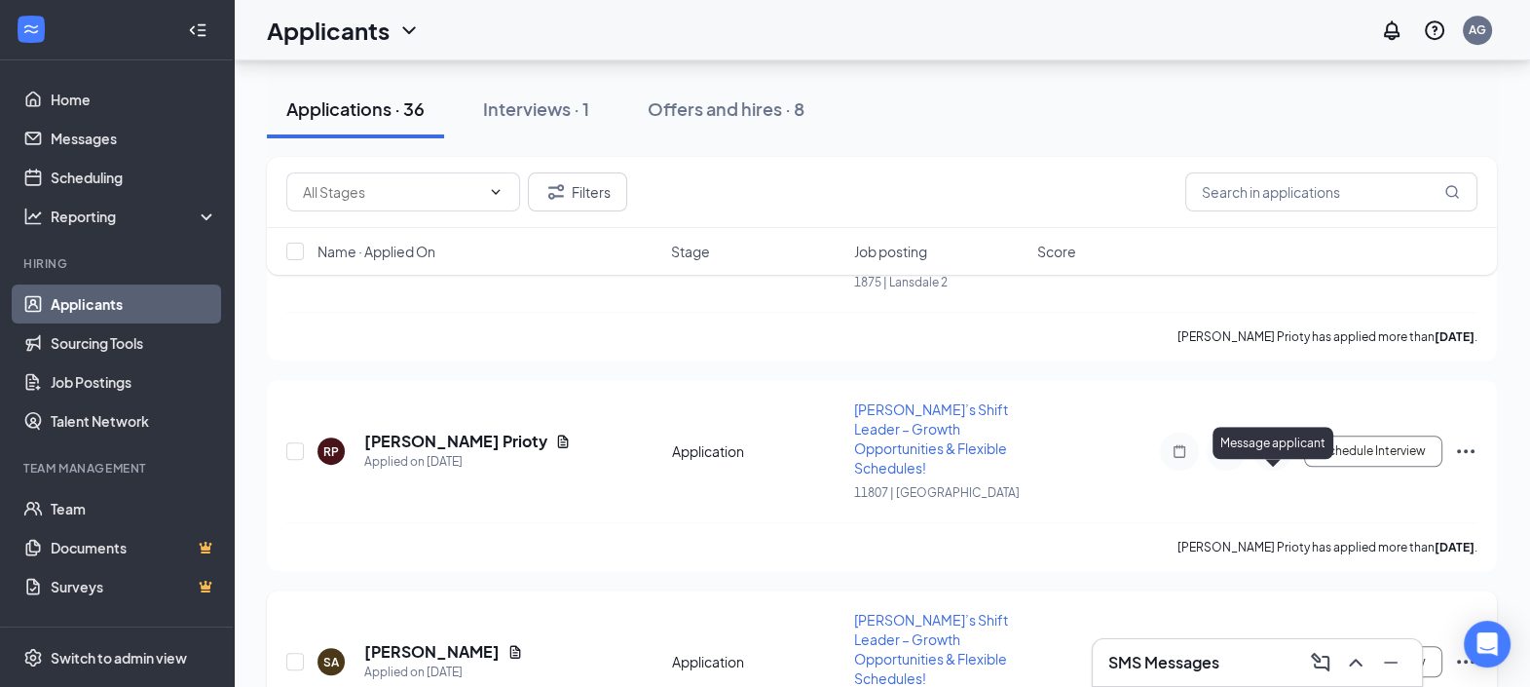
click at [1271, 654] on icon "ActiveChat" at bounding box center [1272, 662] width 23 height 16
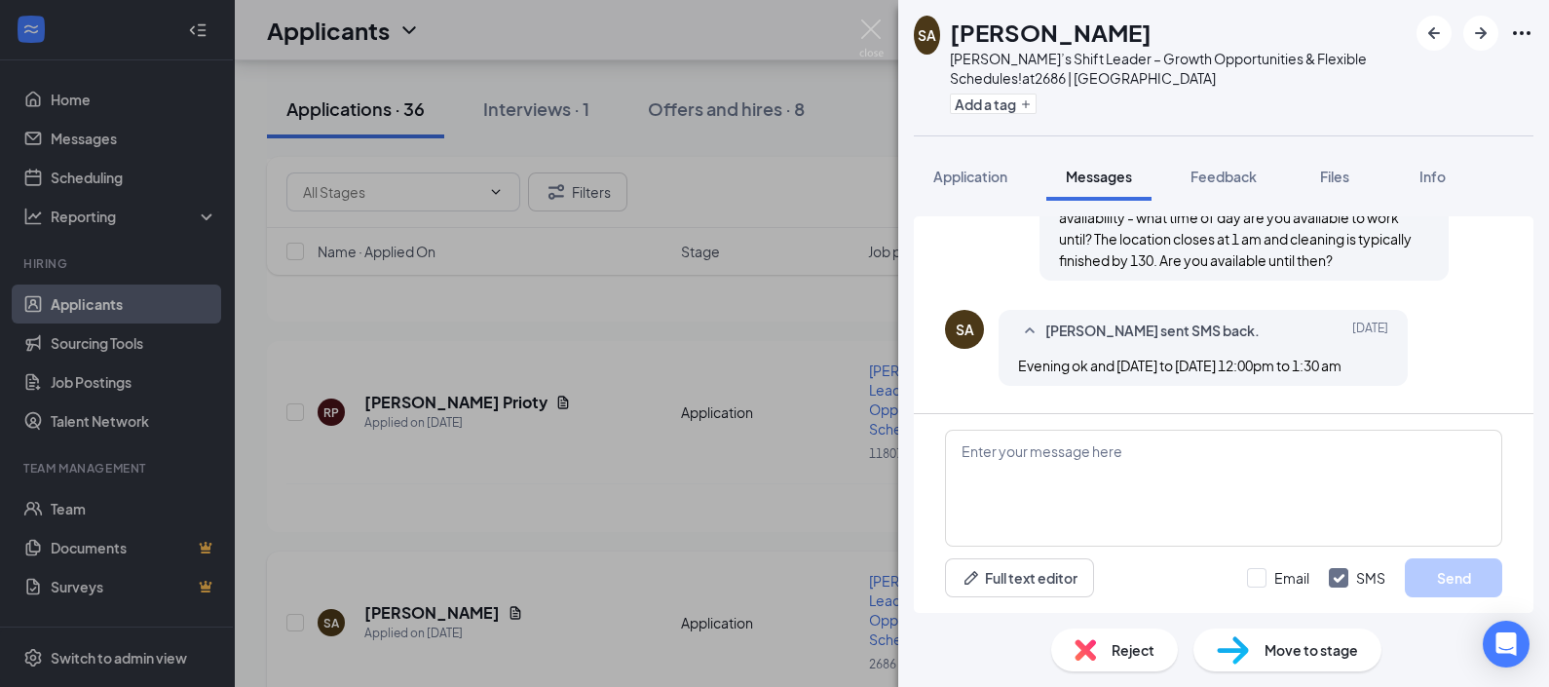
scroll to position [455, 0]
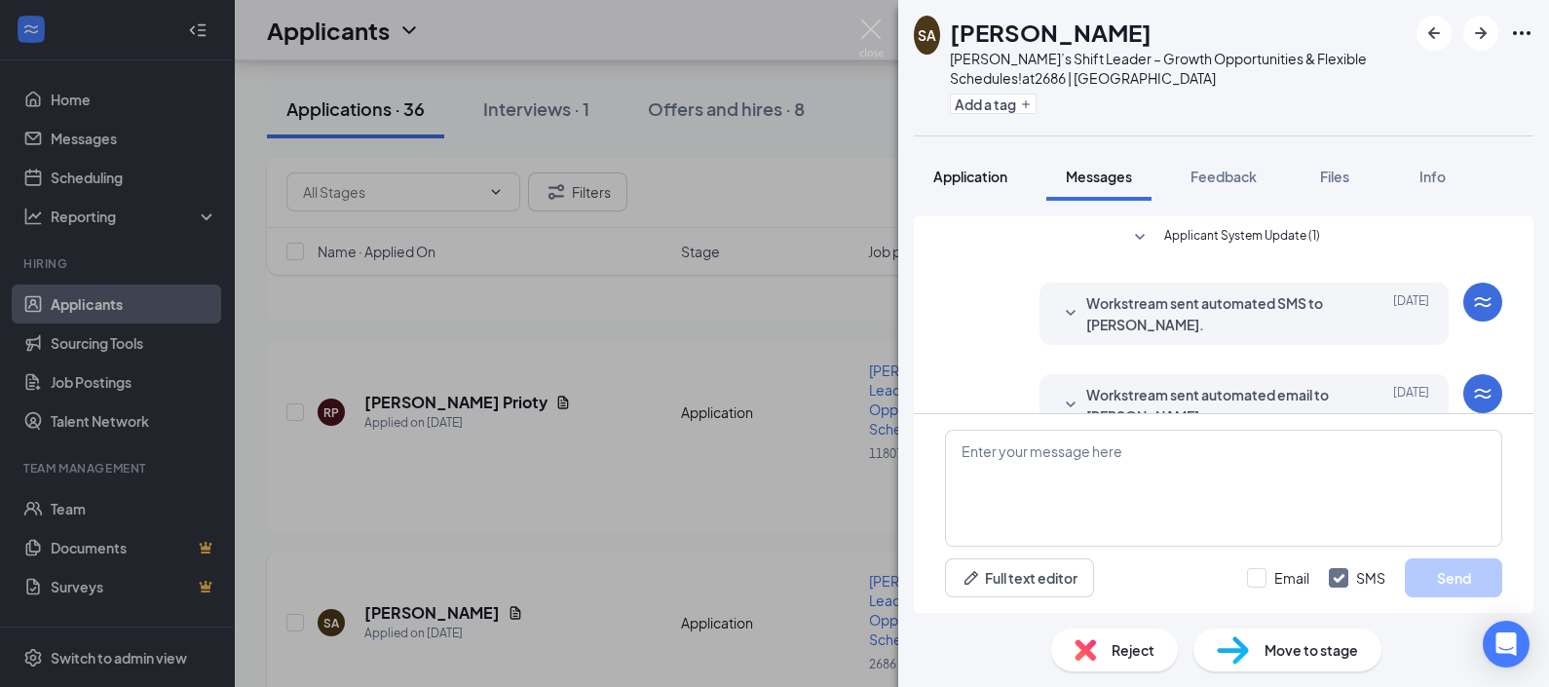
click at [945, 184] on div "Application" at bounding box center [970, 176] width 74 height 19
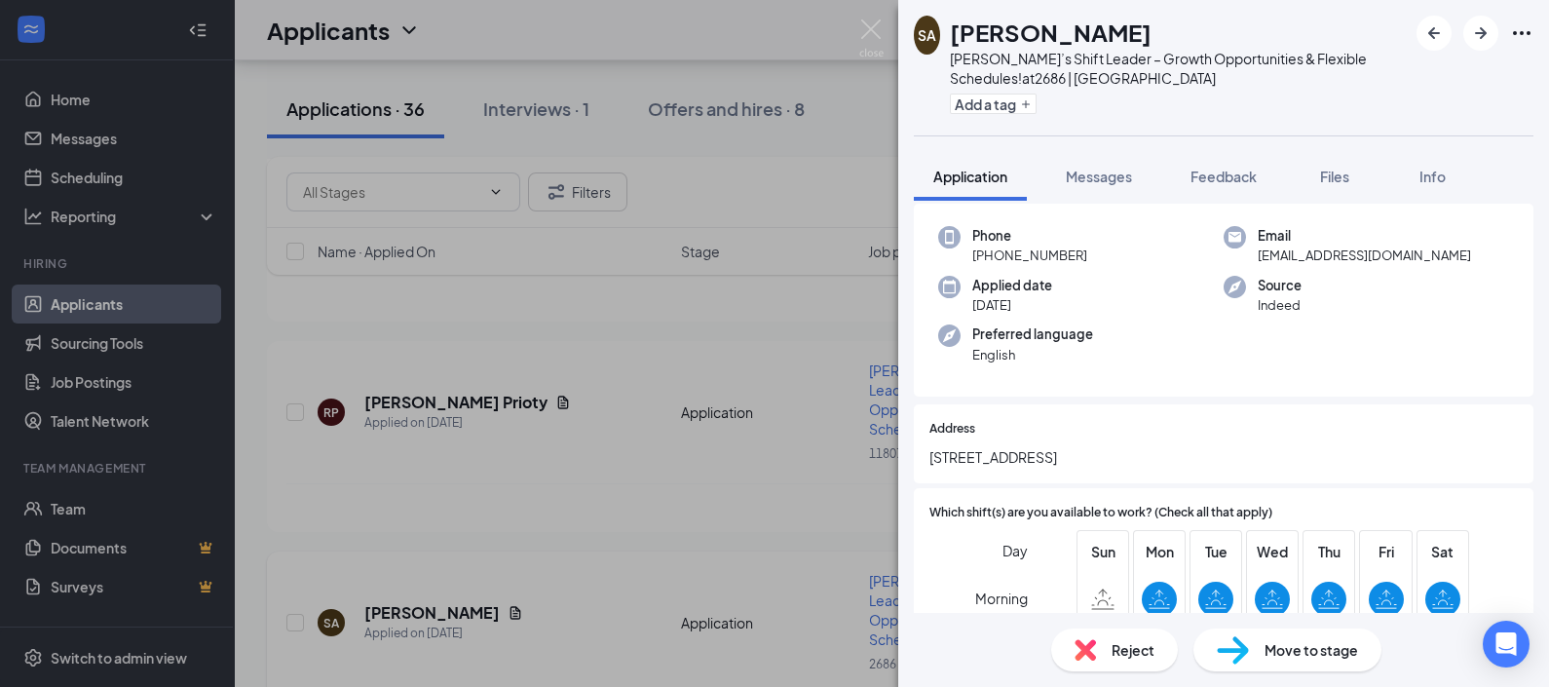
scroll to position [121, 0]
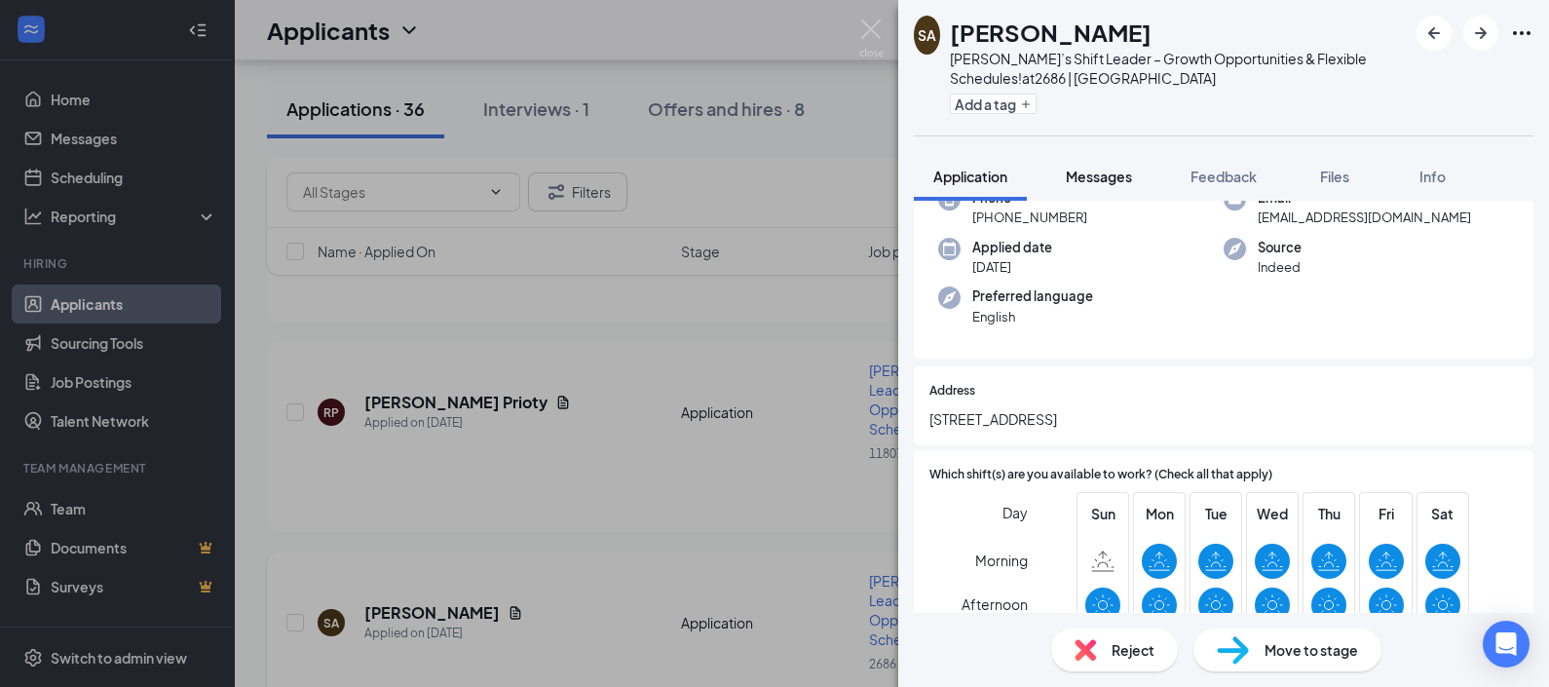
click at [1101, 191] on button "Messages" at bounding box center [1098, 176] width 105 height 49
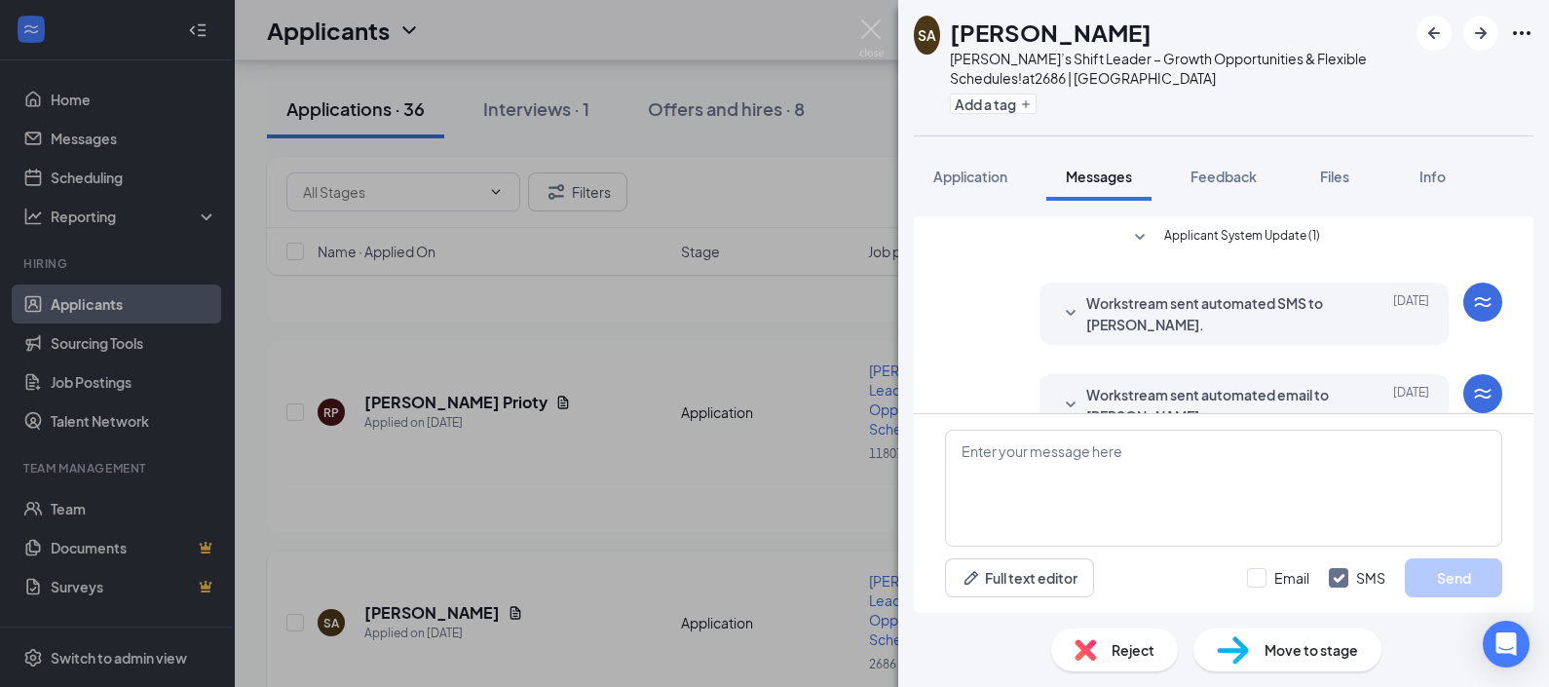
click at [1322, 171] on span "Files" at bounding box center [1334, 177] width 29 height 18
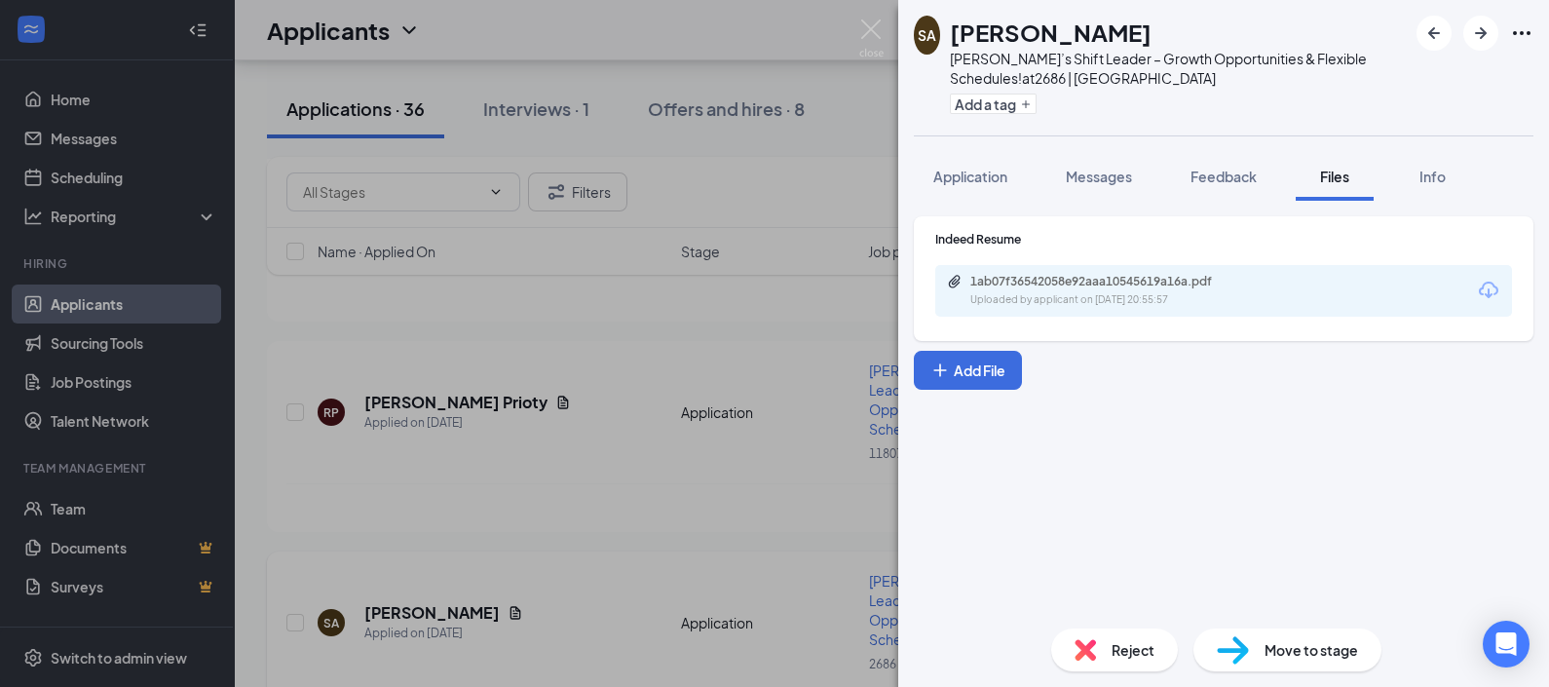
click at [1257, 293] on div "Uploaded by applicant on [DATE] 20:55:57" at bounding box center [1116, 300] width 292 height 16
click at [1102, 171] on span "Messages" at bounding box center [1099, 177] width 66 height 18
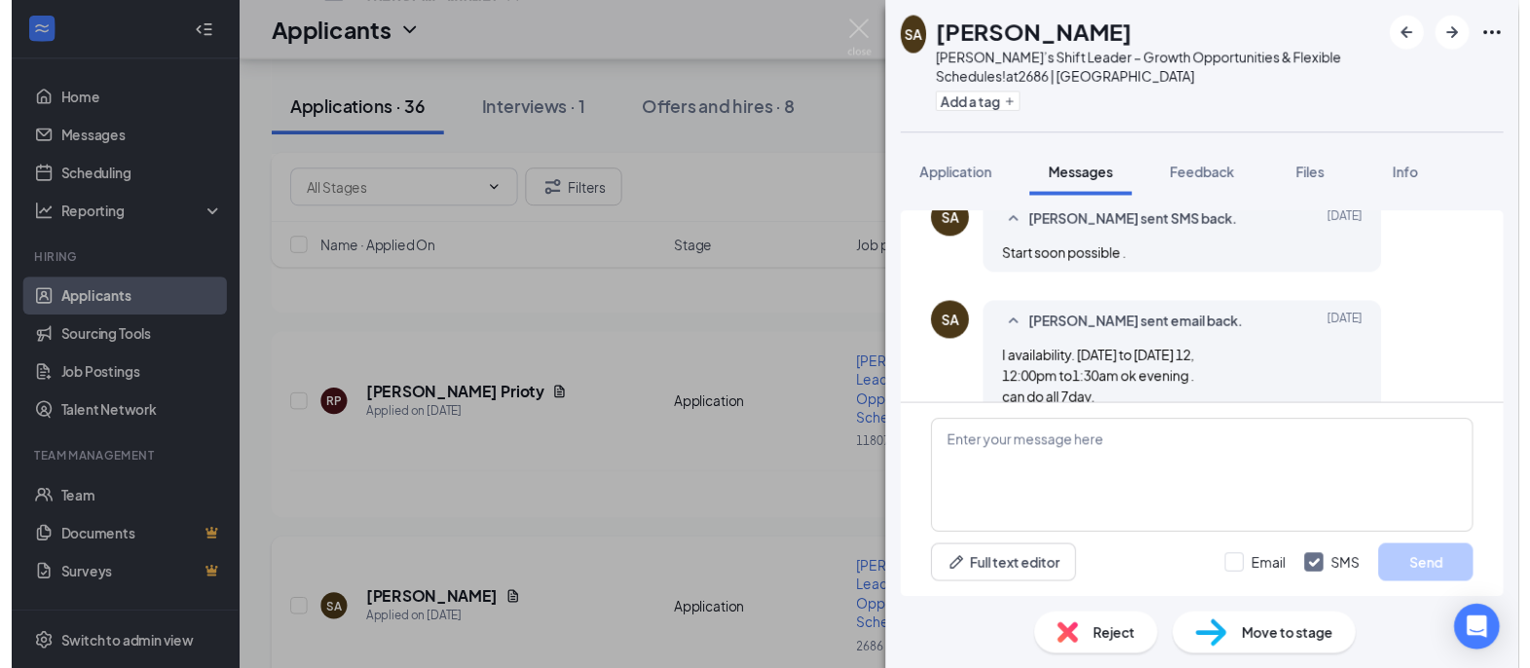
scroll to position [820, 0]
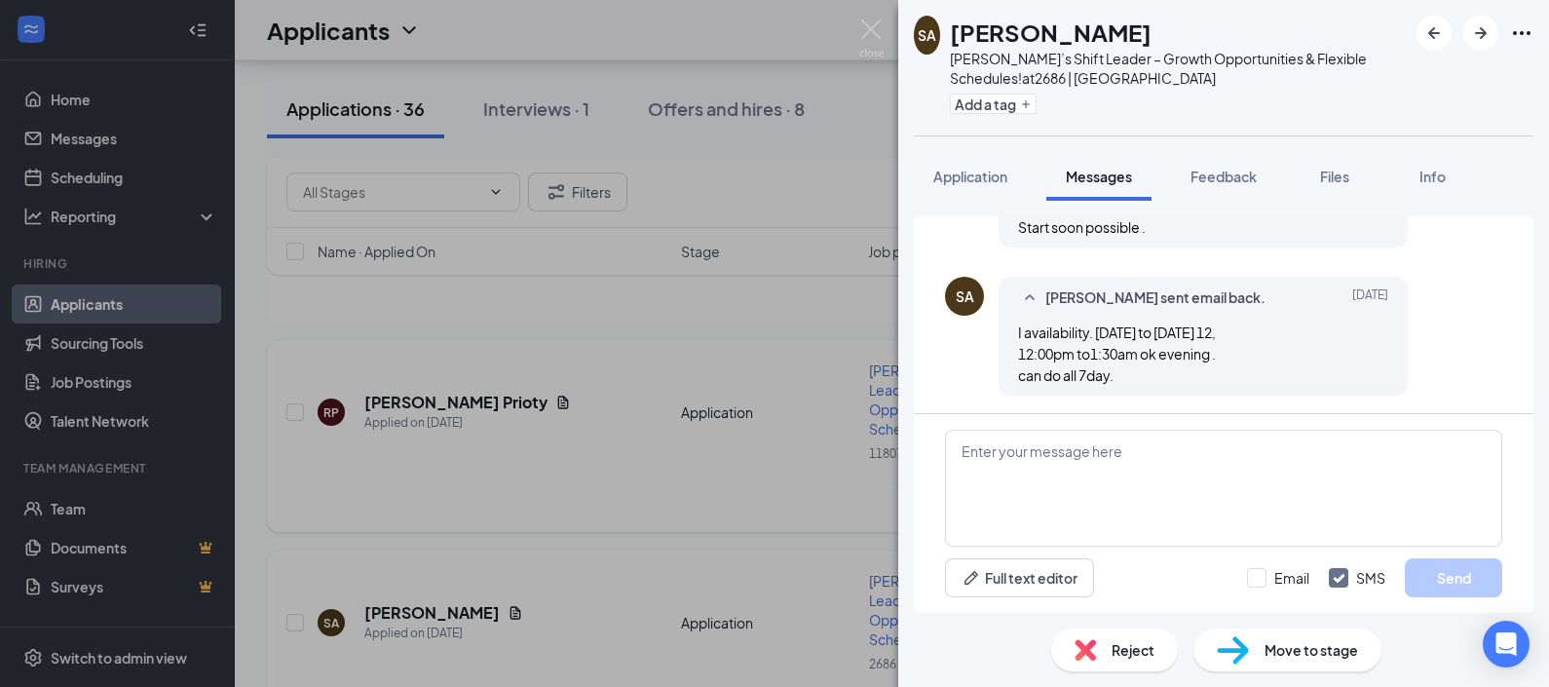
click at [872, 35] on img at bounding box center [871, 38] width 24 height 38
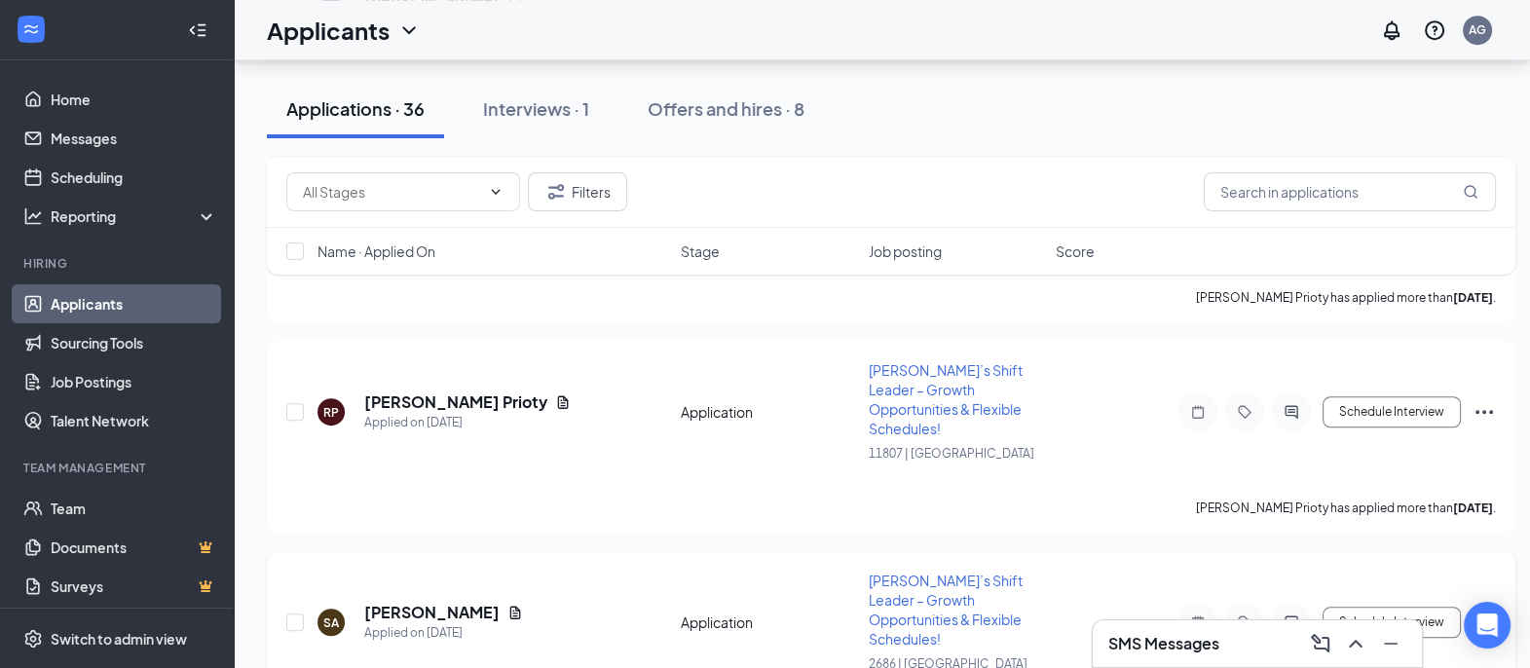
click at [986, 572] on span "[PERSON_NAME]’s Shift Leader – Growth Opportunities & Flexible Schedules!" at bounding box center [945, 610] width 154 height 76
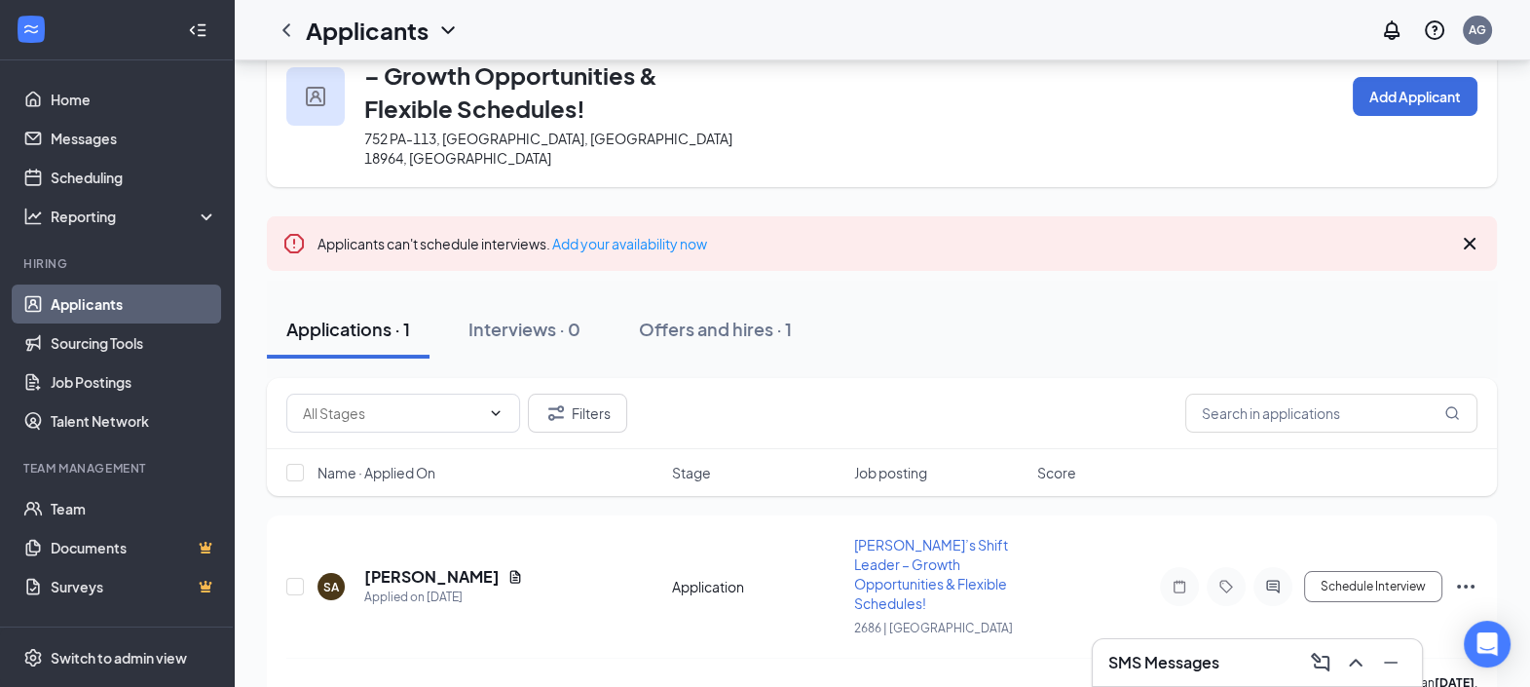
scroll to position [26, 0]
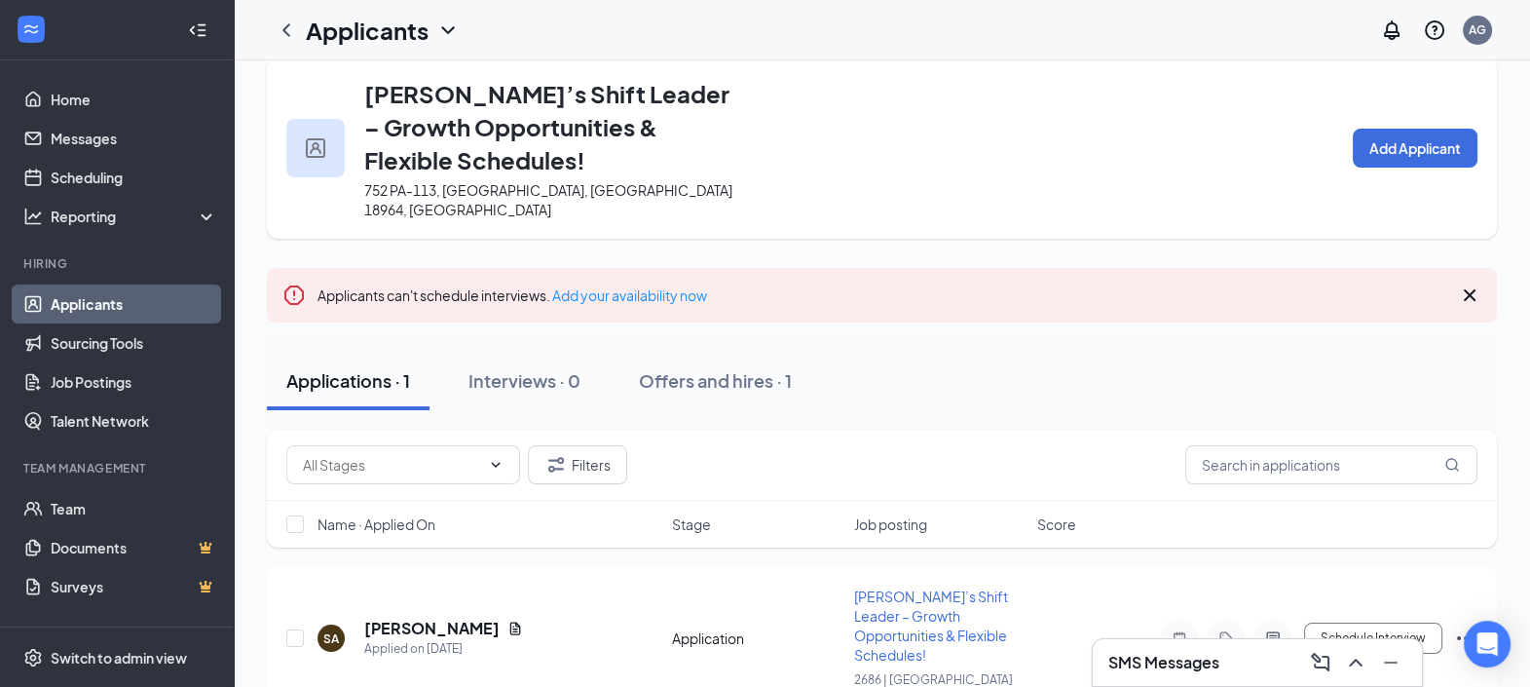
drag, startPoint x: 1085, startPoint y: 342, endPoint x: 1086, endPoint y: 359, distance: 17.6
click at [1086, 359] on div "Applications · 1 Interviews · 0 Offers and hires · 1" at bounding box center [882, 381] width 1230 height 58
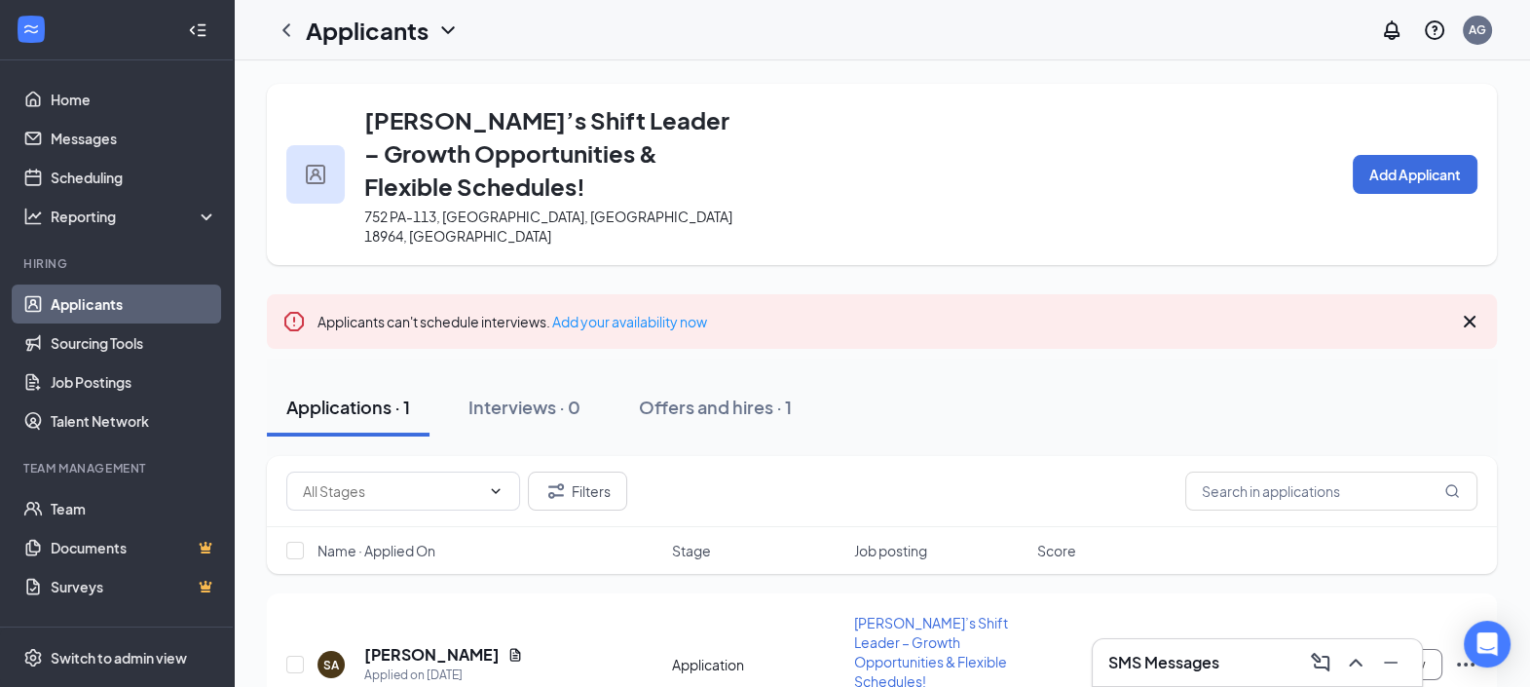
click at [1220, 219] on div "[PERSON_NAME]’s Shift Leader – Growth Opportunities & Flexible Schedules! 752 P…" at bounding box center [882, 174] width 1230 height 181
click at [1257, 662] on div "SMS Messages" at bounding box center [1257, 662] width 298 height 31
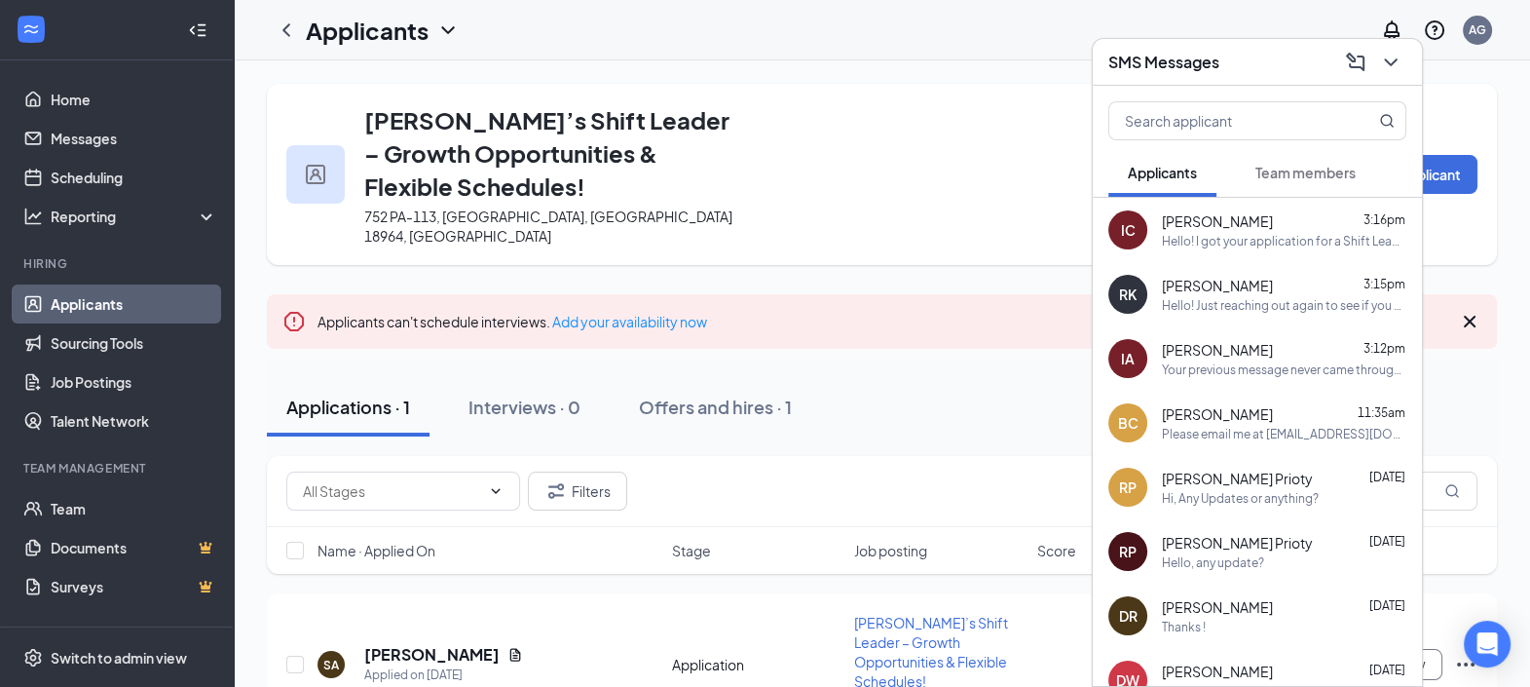
click at [1222, 356] on span "[PERSON_NAME]" at bounding box center [1217, 349] width 111 height 19
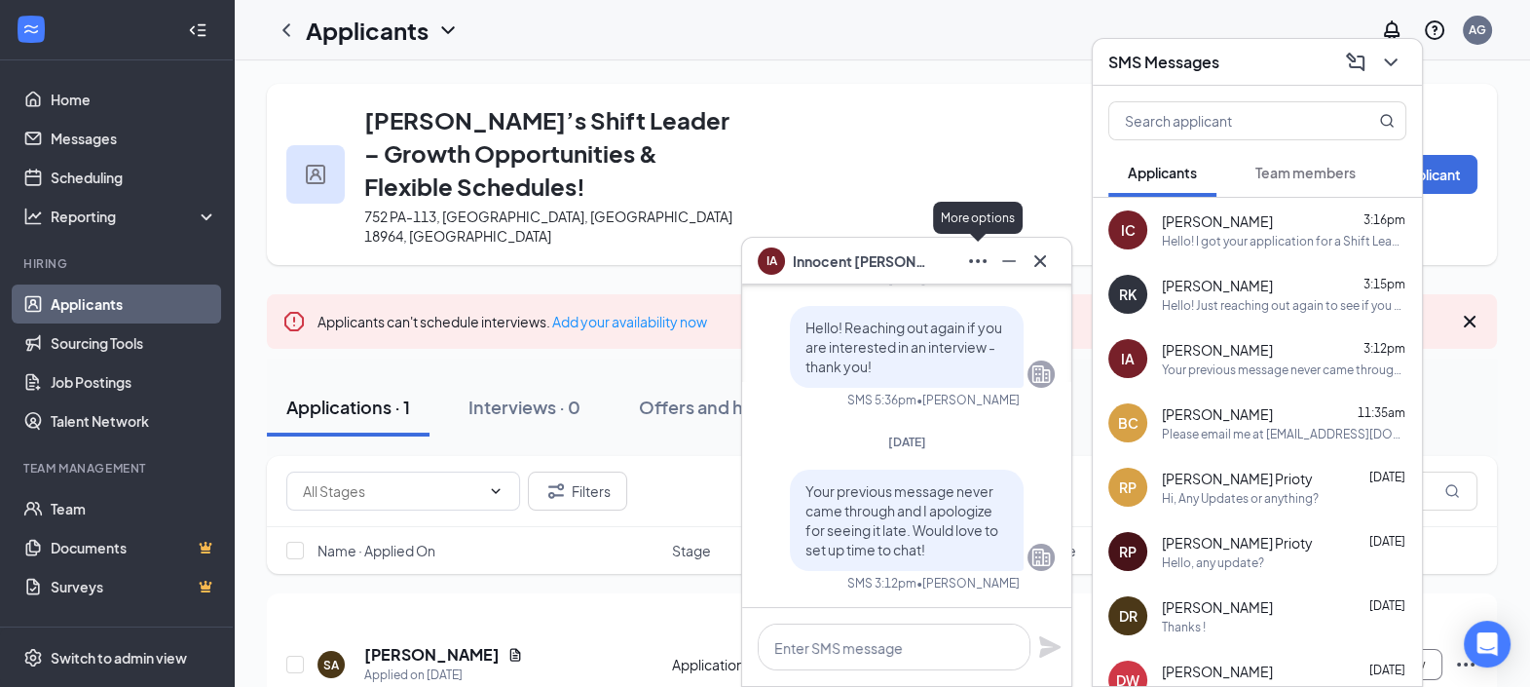
click at [978, 256] on icon "Ellipses" at bounding box center [977, 260] width 23 height 23
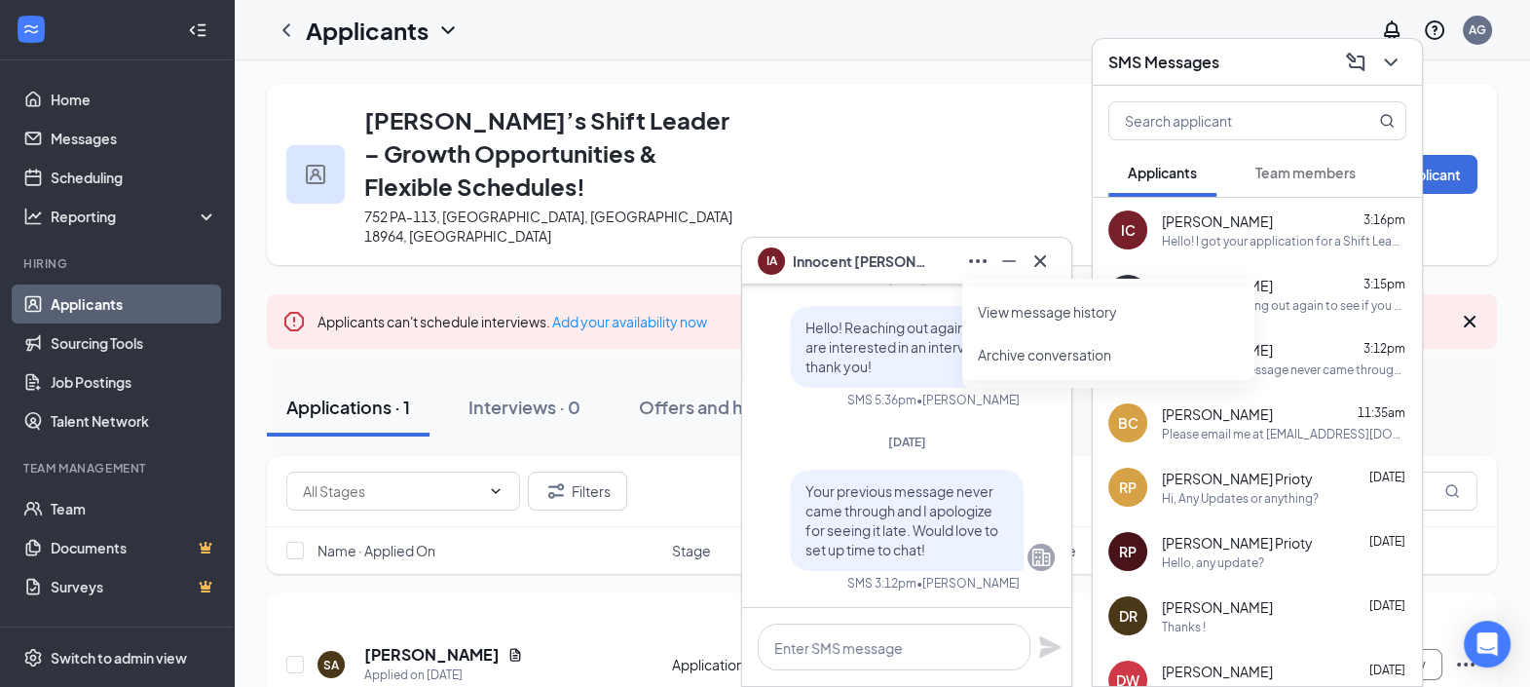
click at [1014, 304] on link "View message history" at bounding box center [1108, 311] width 261 height 19
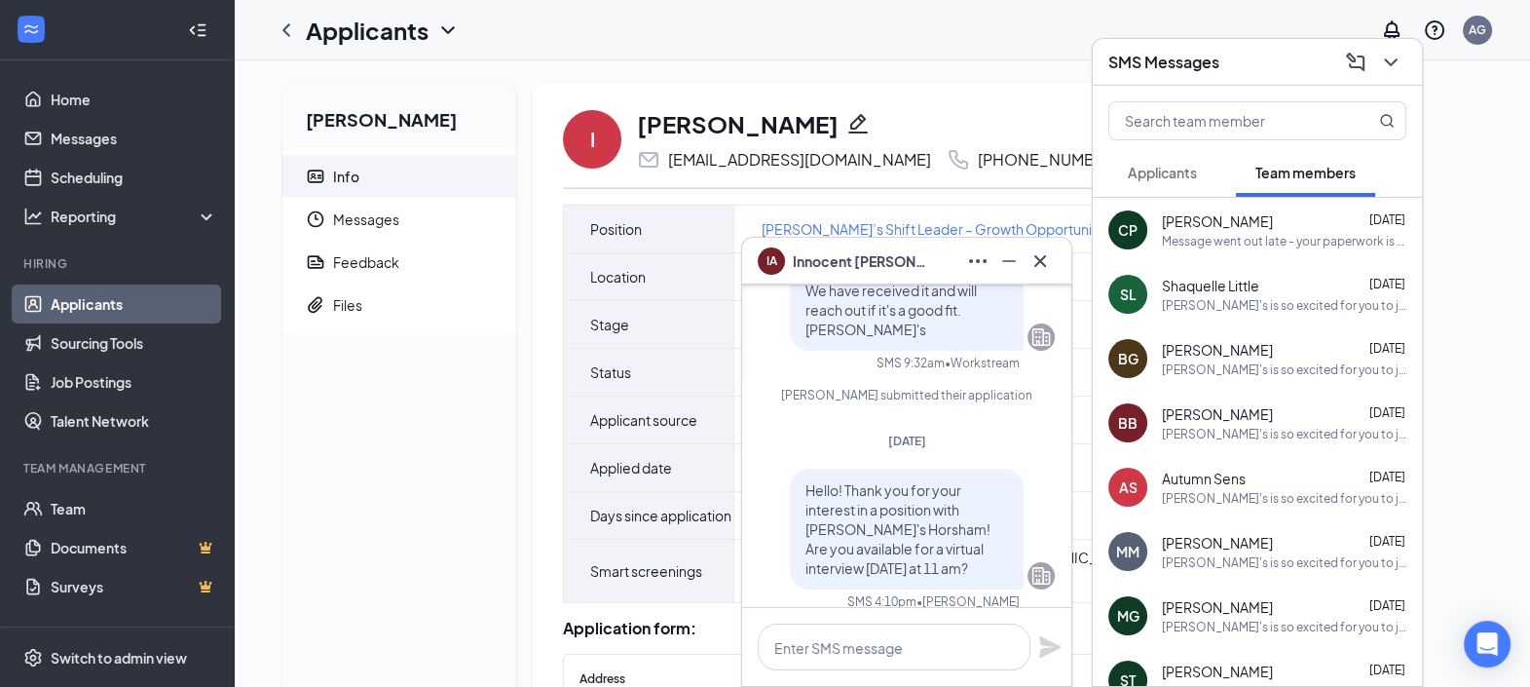
scroll to position [-121, 0]
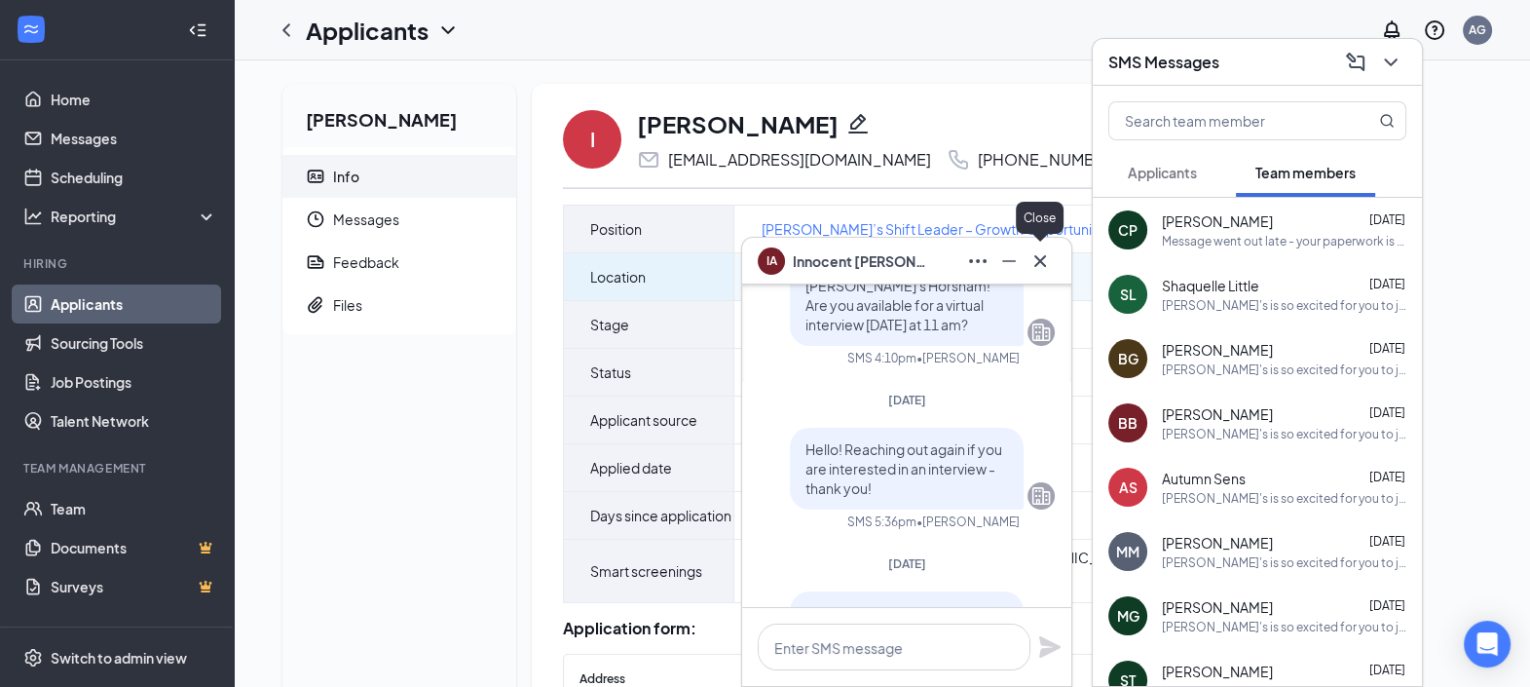
drag, startPoint x: 1034, startPoint y: 261, endPoint x: 997, endPoint y: 271, distance: 38.3
click at [1034, 261] on icon "Cross" at bounding box center [1040, 260] width 23 height 23
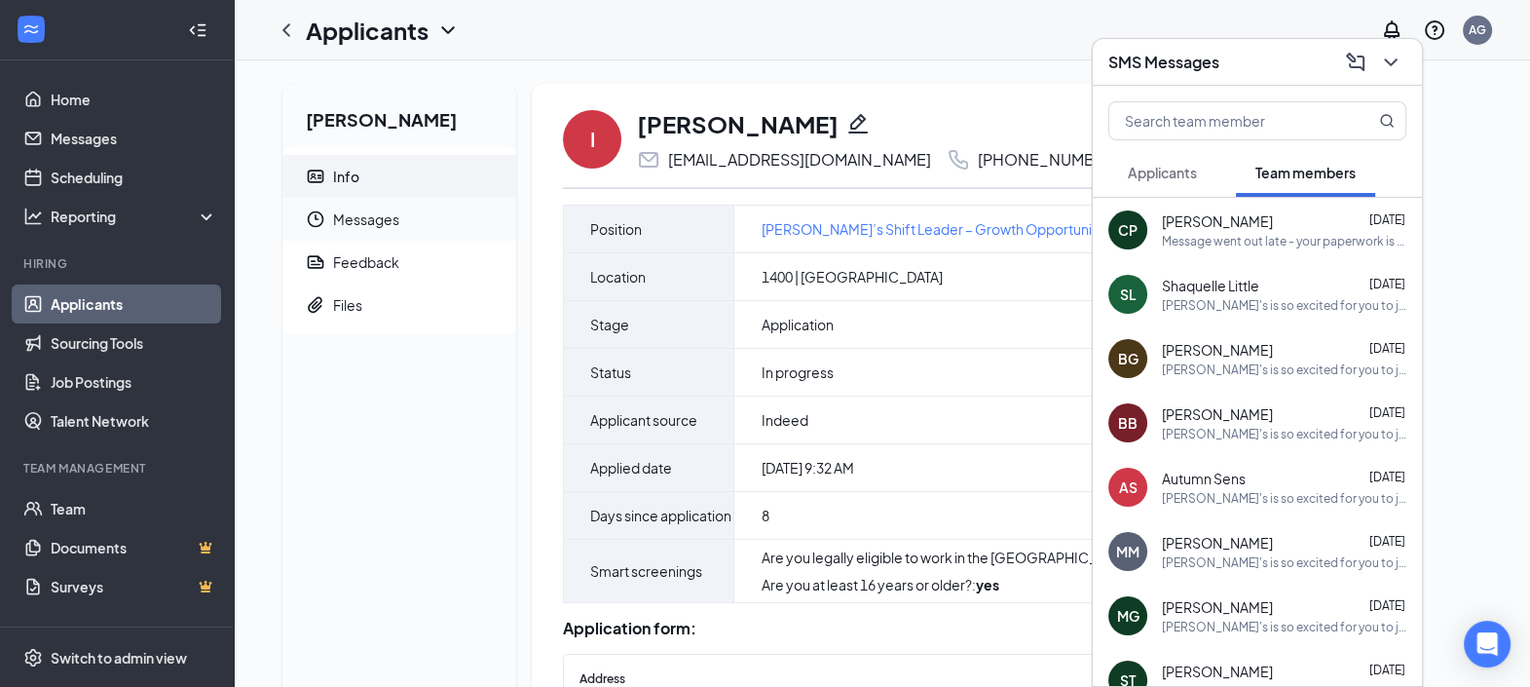
click at [432, 219] on span "Messages" at bounding box center [417, 219] width 168 height 43
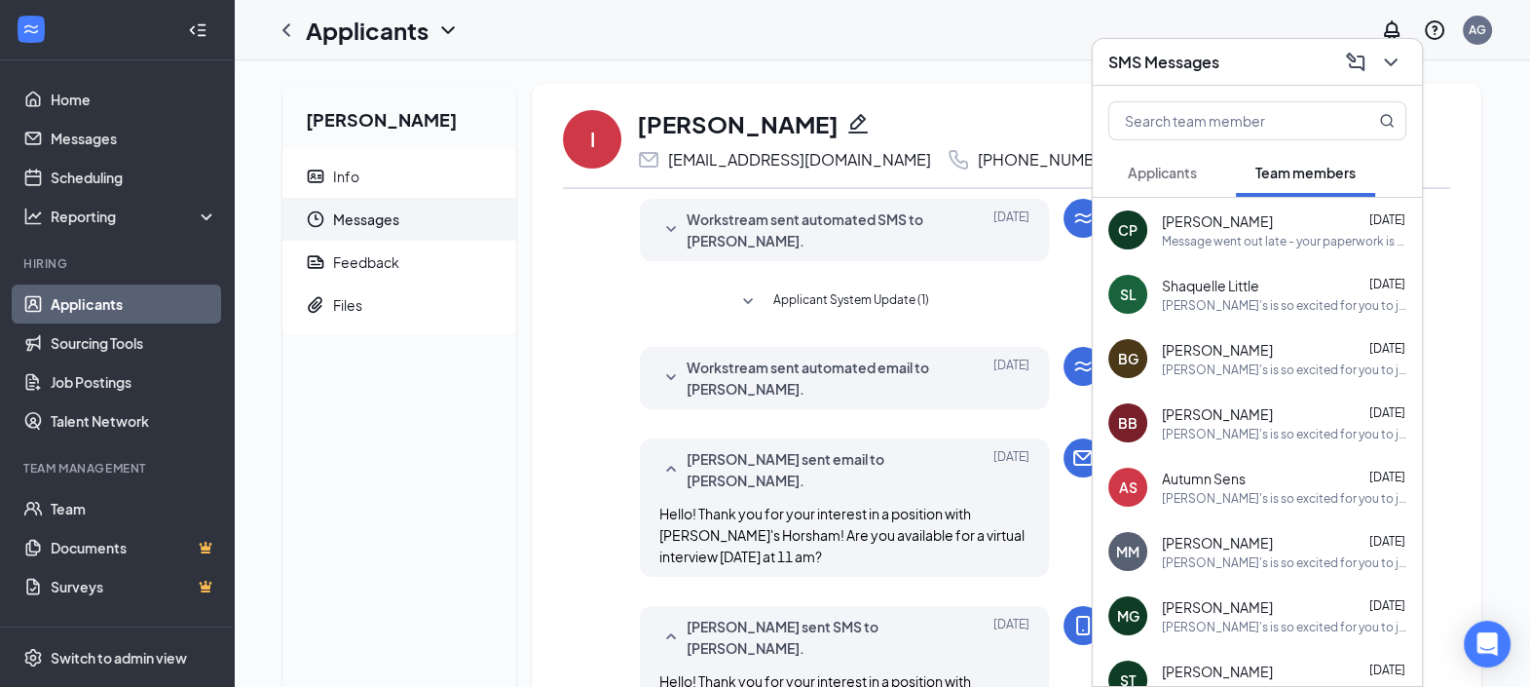
click at [1269, 58] on div "SMS Messages" at bounding box center [1257, 62] width 298 height 30
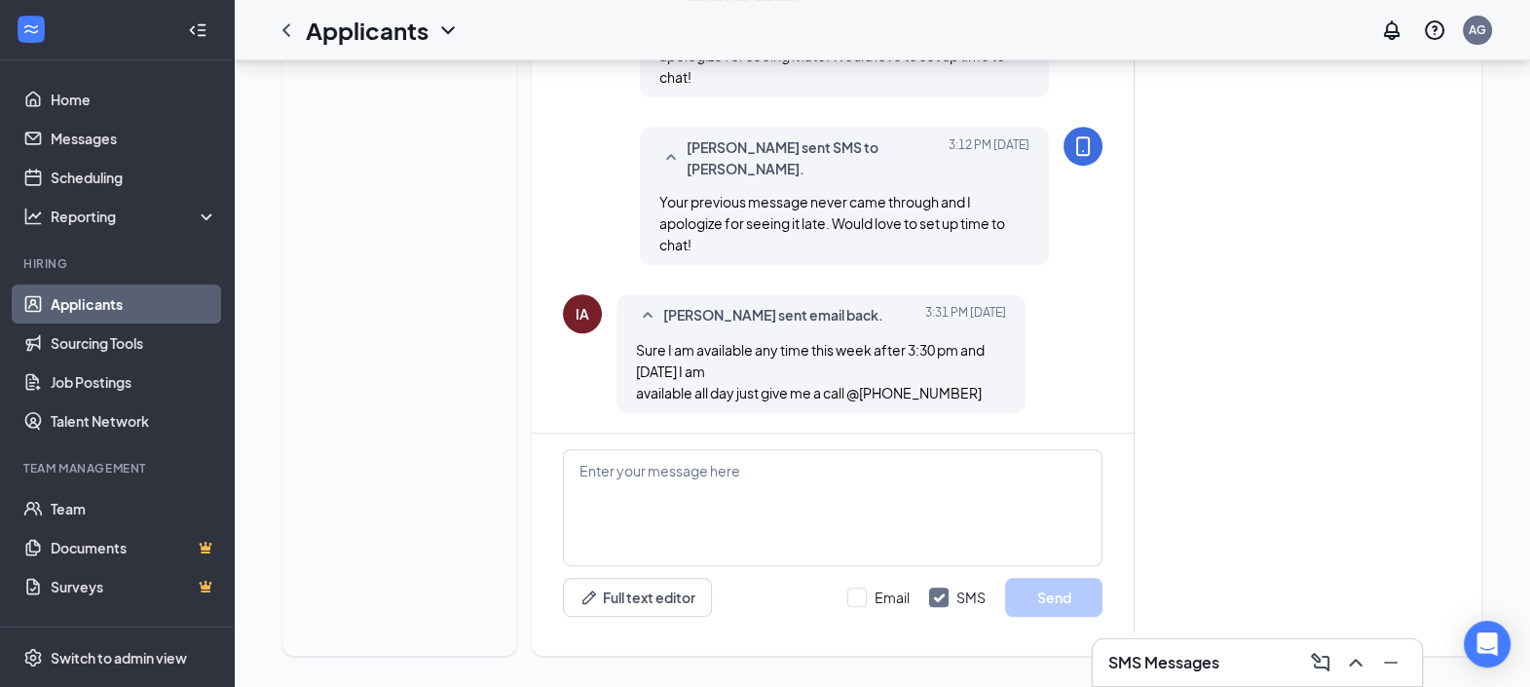
scroll to position [1071, 0]
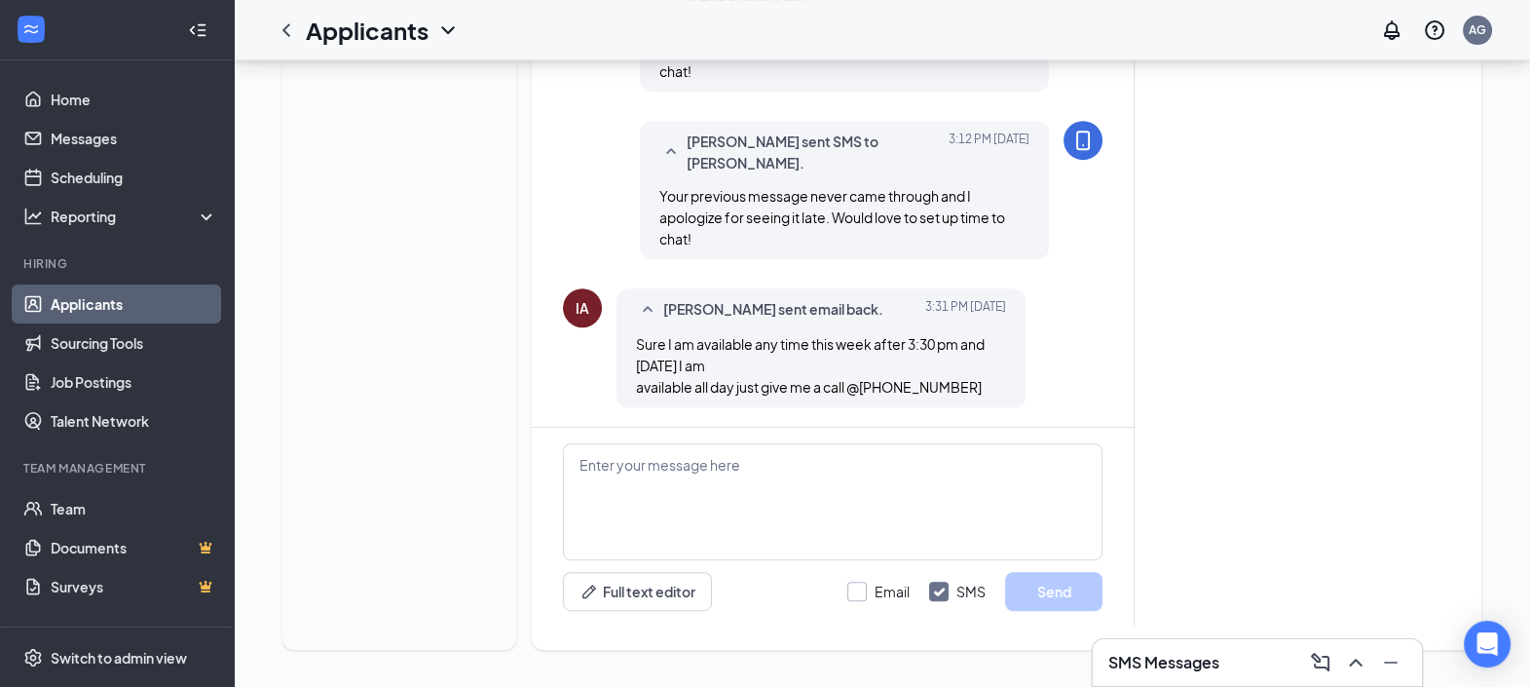
click at [873, 585] on input "Email" at bounding box center [878, 591] width 62 height 19
checkbox input "true"
click at [937, 589] on input "SMS" at bounding box center [957, 591] width 56 height 19
checkbox input "false"
click at [895, 453] on textarea at bounding box center [833, 501] width 540 height 117
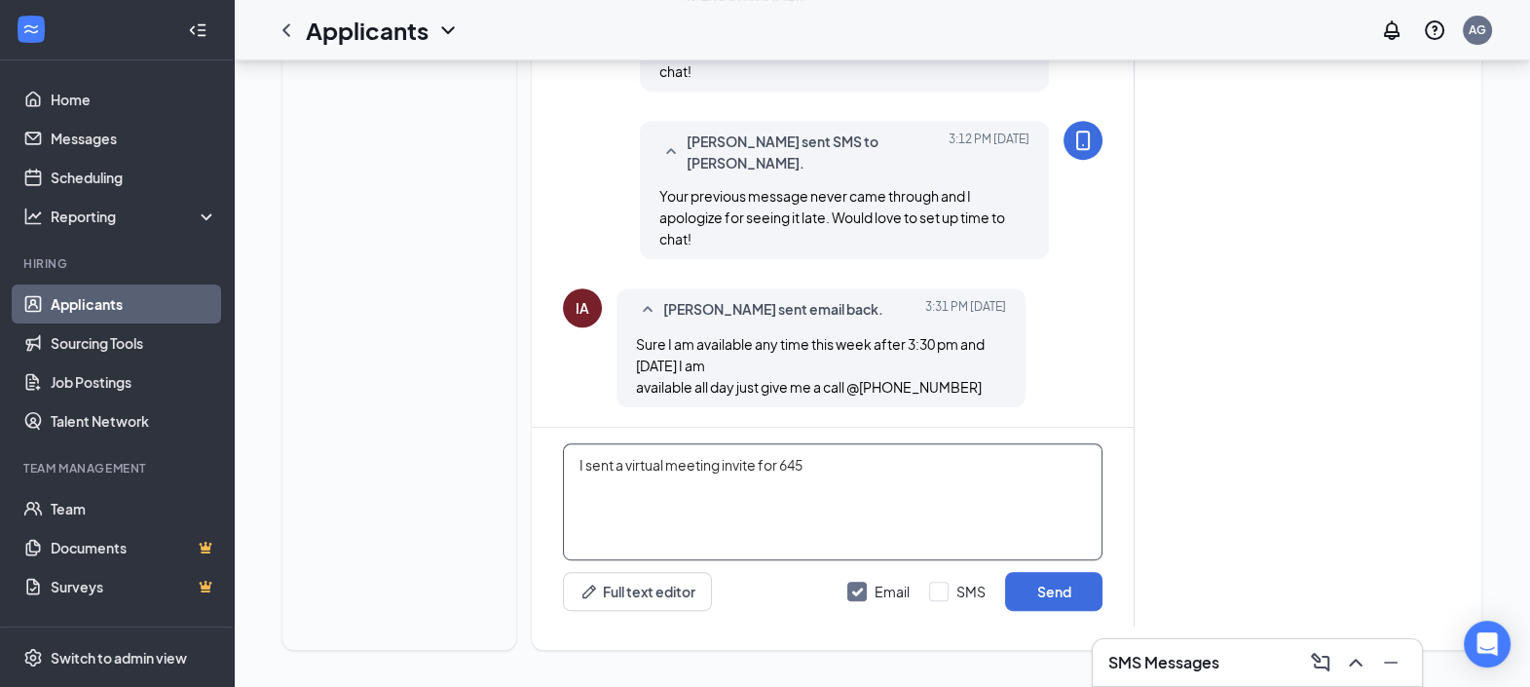
type textarea "I sent a virtual meeting invite for 645"
